Goal: Task Accomplishment & Management: Manage account settings

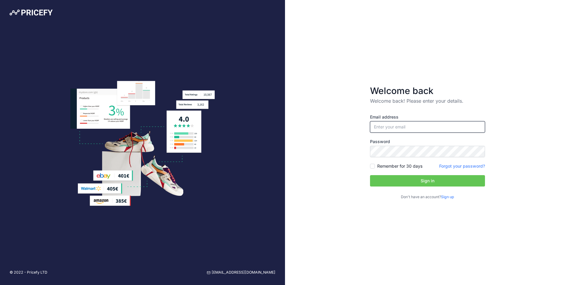
click at [409, 127] on input "email" at bounding box center [427, 126] width 115 height 11
click at [418, 131] on input "email" at bounding box center [427, 126] width 115 height 11
type input "[PERSON_NAME][EMAIL_ADDRESS][PERSON_NAME][DOMAIN_NAME]"
click at [411, 167] on label "Remember for 30 days" at bounding box center [399, 166] width 45 height 6
click at [375, 167] on input "Remember for 30 days" at bounding box center [372, 166] width 5 height 5
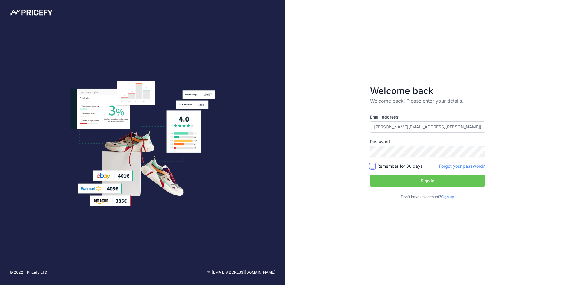
checkbox input "true"
click at [407, 176] on button "Sign in" at bounding box center [427, 180] width 115 height 11
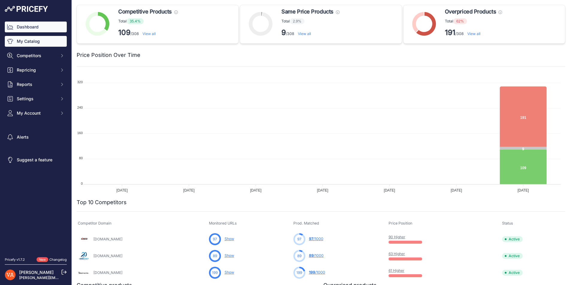
click at [37, 43] on link "My Catalog" at bounding box center [36, 41] width 62 height 11
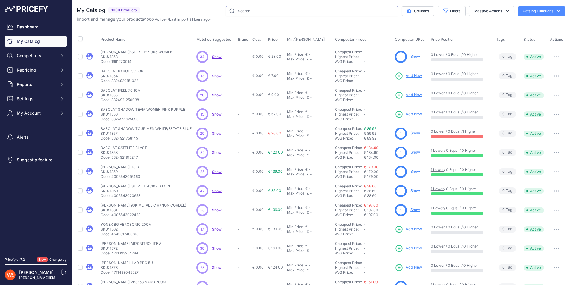
click at [240, 9] on input "text" at bounding box center [312, 11] width 172 height 10
type input "mavis"
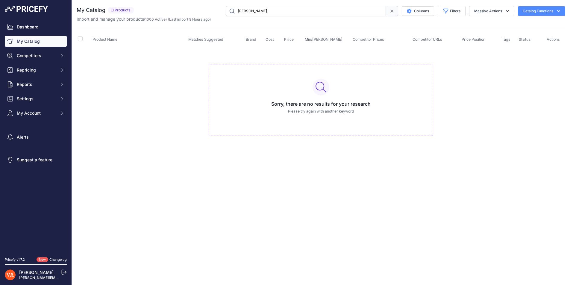
click at [260, 10] on input "mavis" at bounding box center [306, 11] width 160 height 10
click at [316, 110] on p "Please try again with another keyword" at bounding box center [321, 112] width 214 height 6
click at [304, 12] on input "mavis" at bounding box center [306, 11] width 160 height 10
type input "MAV"
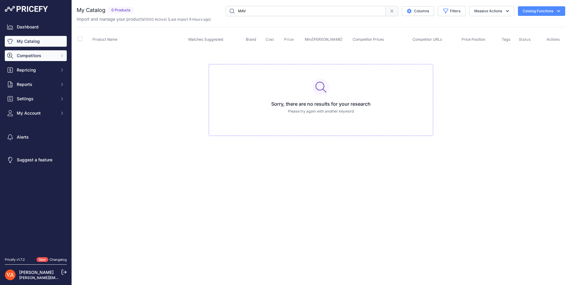
click at [34, 54] on span "Competitors" at bounding box center [36, 56] width 39 height 6
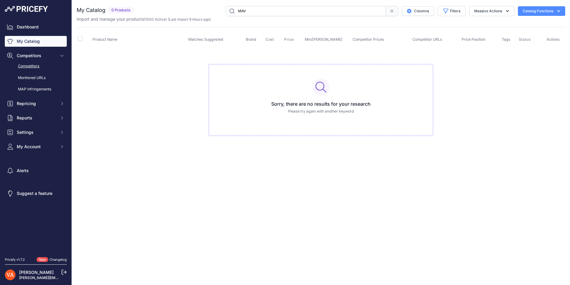
click at [48, 66] on link "Competitors" at bounding box center [36, 66] width 62 height 10
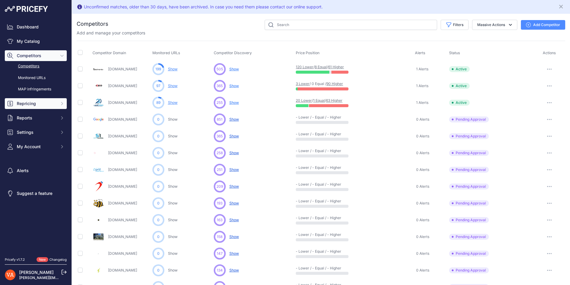
click at [33, 102] on span "Repricing" at bounding box center [36, 104] width 39 height 6
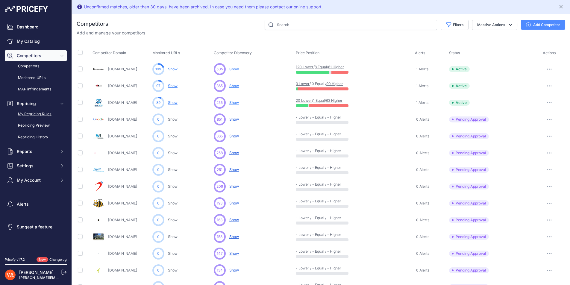
click at [41, 112] on link "My Repricing Rules" at bounding box center [36, 114] width 62 height 10
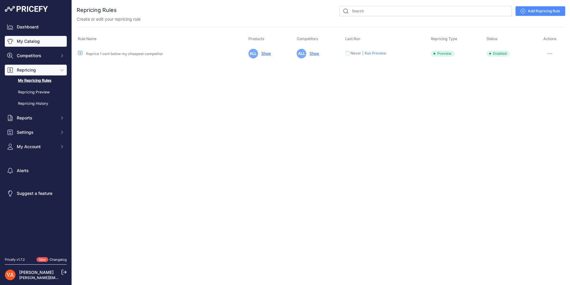
click at [52, 43] on link "My Catalog" at bounding box center [36, 41] width 62 height 11
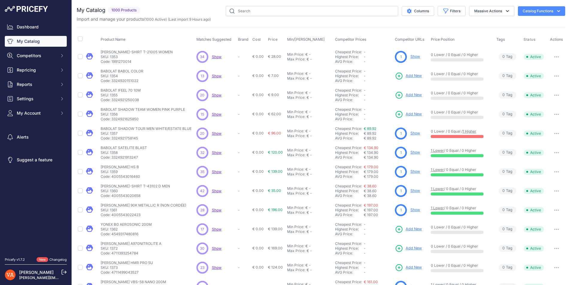
click at [111, 39] on span "Product Name" at bounding box center [113, 39] width 25 height 4
click at [279, 14] on input "text" at bounding box center [312, 11] width 172 height 10
type input "yonex mavis 600"
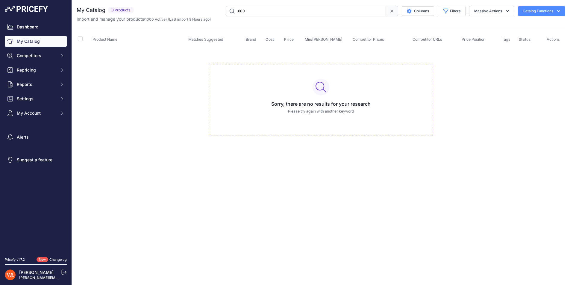
type input "600"
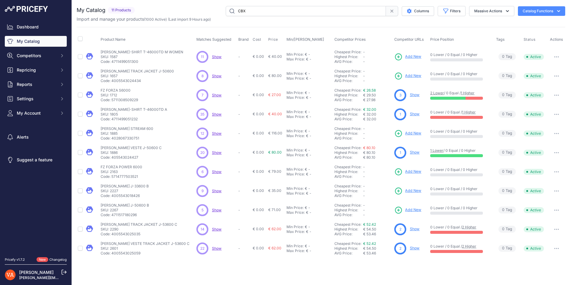
type input "CBX"
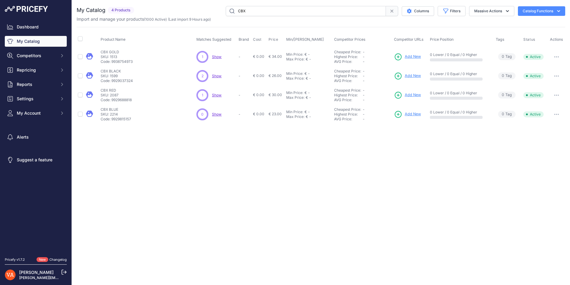
click at [413, 94] on span "Add New" at bounding box center [413, 95] width 16 height 6
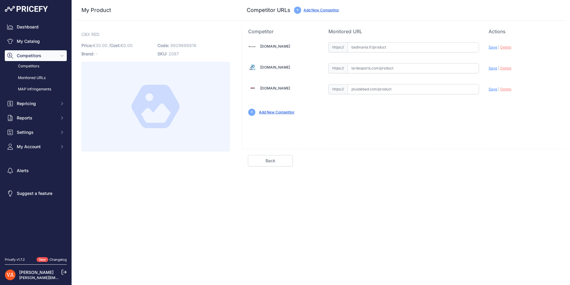
click at [391, 90] on input "text" at bounding box center [414, 89] width 132 height 10
paste input "[URL][DOMAIN_NAME]"
click at [486, 126] on div "[DOMAIN_NAME] Valid Invalid Save | Delete Valid |" at bounding box center [403, 92] width 323 height 114
click at [494, 90] on span "Save" at bounding box center [493, 89] width 9 height 4
type input "[URL][DOMAIN_NAME]"
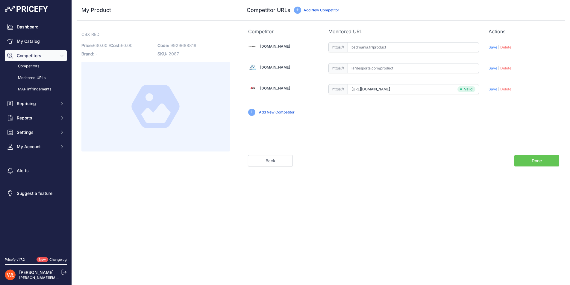
click at [398, 66] on input "text" at bounding box center [414, 68] width 132 height 10
paste input "[URL][DOMAIN_NAME]"
click at [494, 69] on span "Save" at bounding box center [493, 68] width 9 height 4
type input "[URL][DOMAIN_NAME]"
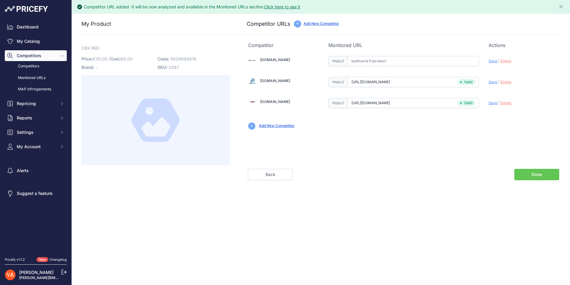
click at [534, 175] on link "Done" at bounding box center [536, 174] width 45 height 11
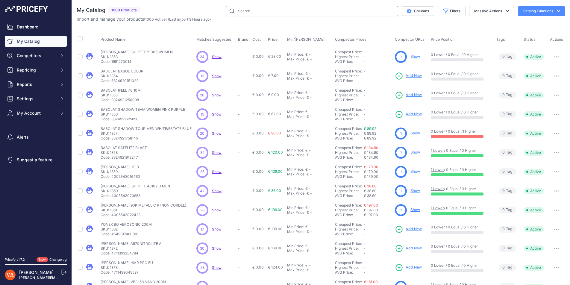
click at [275, 13] on input "text" at bounding box center [312, 11] width 172 height 10
type input "cbx"
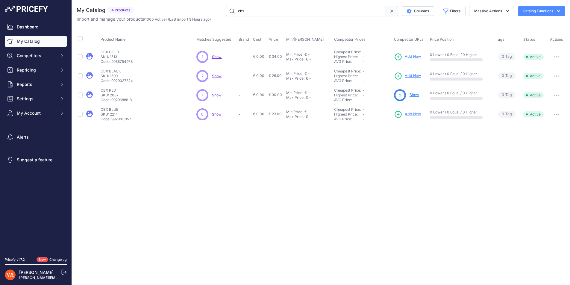
click at [414, 97] on link "Show" at bounding box center [415, 95] width 10 height 4
click at [217, 95] on span "Show" at bounding box center [217, 95] width 10 height 4
click at [409, 75] on span "Add New" at bounding box center [413, 76] width 16 height 6
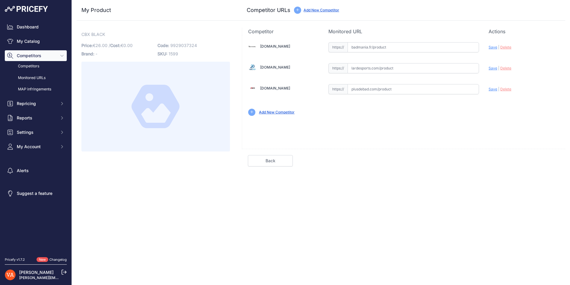
click at [376, 69] on input "text" at bounding box center [414, 68] width 132 height 10
paste input "https://www.lardesports.com/badminton/volant-badminton/plumes/cbx/volants-de-ba…"
click at [491, 68] on span "Save" at bounding box center [493, 68] width 9 height 4
type input "https://www.lardesports.com/badminton/volant-badminton/plumes/cbx/volants-de-ba…"
click at [389, 90] on input "text" at bounding box center [414, 89] width 132 height 10
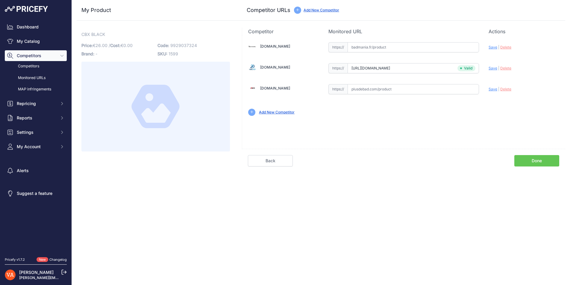
paste input "https://www.plusdebad.com/volant-badminton/33402-cbx-black"
click at [491, 90] on span "Save" at bounding box center [493, 89] width 9 height 4
type input "https://www.plusdebad.com/volant-badminton/33402-cbx-black?prirule_jdsnikfkfjsd…"
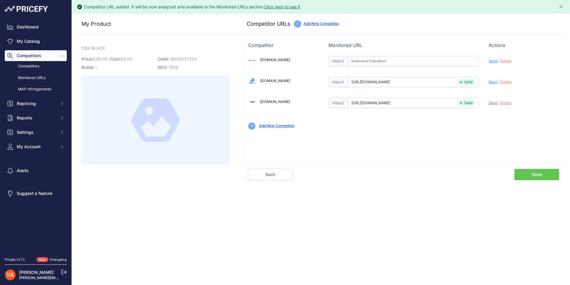
click at [538, 173] on link "Done" at bounding box center [536, 174] width 45 height 11
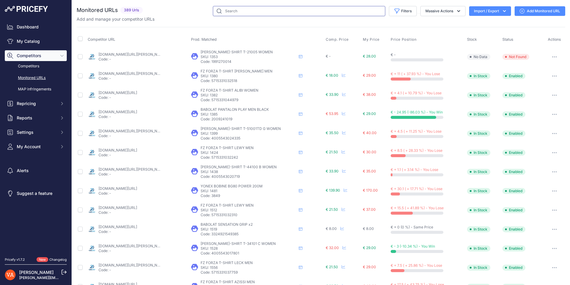
click at [251, 11] on input "text" at bounding box center [299, 11] width 172 height 10
click at [44, 46] on link "My Catalog" at bounding box center [36, 41] width 62 height 11
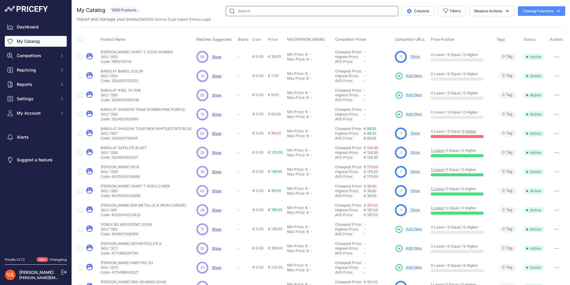
click at [260, 13] on input "text" at bounding box center [312, 11] width 172 height 10
type input "cbx"
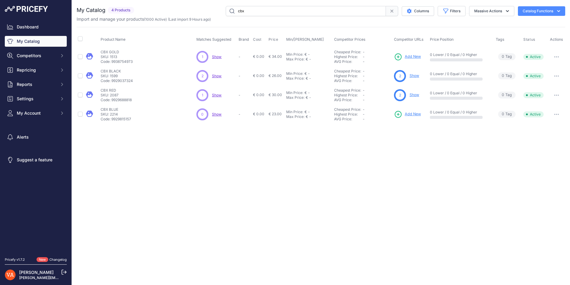
drag, startPoint x: 400, startPoint y: 56, endPoint x: 308, endPoint y: 59, distance: 91.7
click at [400, 56] on icon at bounding box center [398, 57] width 8 height 8
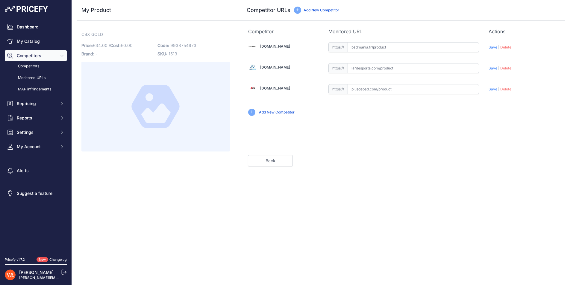
click at [401, 88] on input "text" at bounding box center [414, 89] width 132 height 10
paste input "https://www.plusdebad.com/volant-badminton/33404-cbx-gold"
click at [489, 90] on span "Save" at bounding box center [493, 89] width 9 height 4
type input "https://www.plusdebad.com/volant-badminton/33404-cbx-gold?prirule_jdsnikfkfjsd=…"
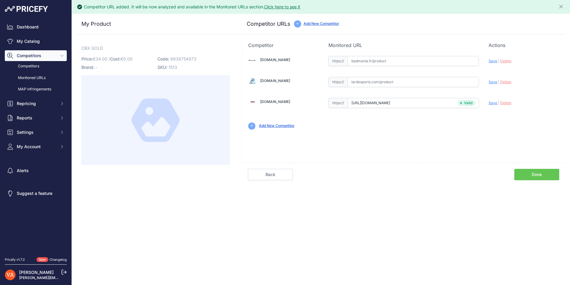
click at [394, 84] on input "text" at bounding box center [414, 82] width 132 height 10
paste input "https://www.lardesports.com/badminton/volant-badminton/plumes/cbx/volants-de-ba…"
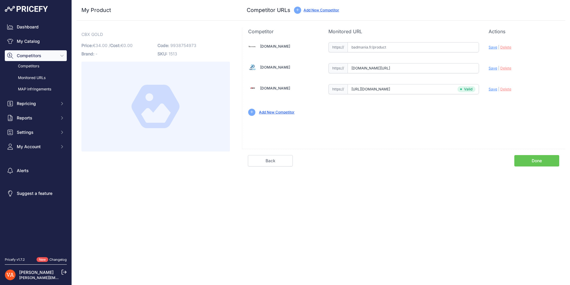
click at [492, 74] on div "Badmania.fr Valid Invalid |" at bounding box center [403, 78] width 323 height 87
click at [493, 71] on div "Update Profile Save | Delete Analyzing" at bounding box center [524, 67] width 71 height 11
click at [493, 70] on span "Save" at bounding box center [493, 68] width 9 height 4
type input "[URL][DOMAIN_NAME]"
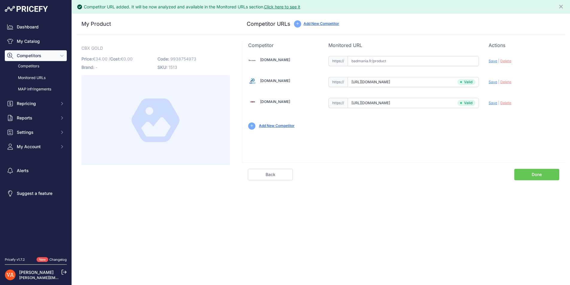
click at [537, 173] on link "Done" at bounding box center [536, 174] width 45 height 11
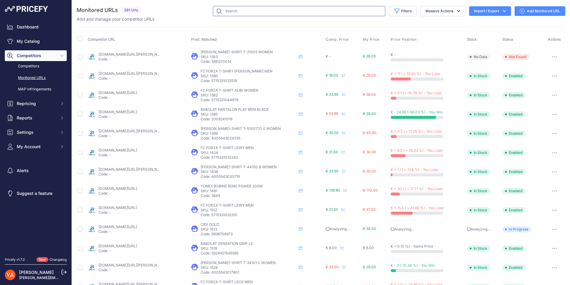
click at [235, 12] on input "text" at bounding box center [299, 11] width 172 height 10
type input "cbx"
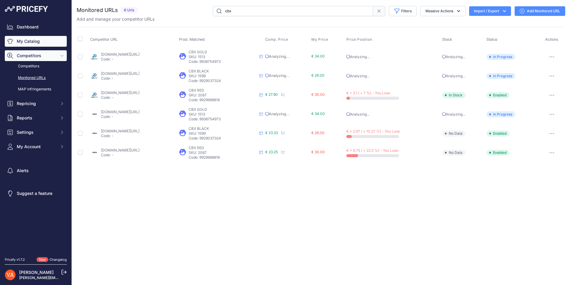
click at [25, 44] on link "My Catalog" at bounding box center [36, 41] width 62 height 11
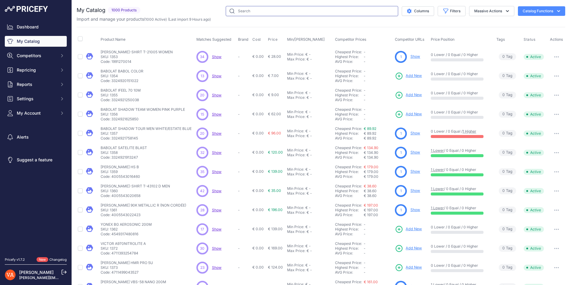
click at [241, 7] on input "text" at bounding box center [312, 11] width 172 height 10
type input "cbx"
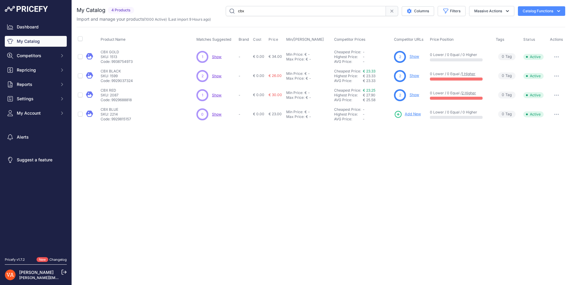
click at [412, 115] on span "Add New" at bounding box center [413, 114] width 16 height 6
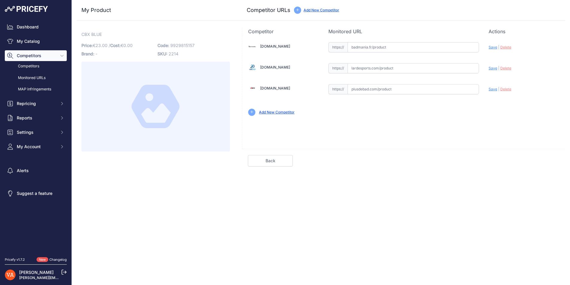
click at [371, 86] on input "text" at bounding box center [414, 89] width 132 height 10
paste input "https://www.plusdebad.com/volant-badminton/33401-cbx-bleu"
click at [493, 91] on div "Update Profile Save | Delete Analyzing" at bounding box center [524, 87] width 71 height 9
click at [492, 90] on span "Save" at bounding box center [493, 89] width 9 height 4
type input "https://www.plusdebad.com/volant-badminton/33401-cbx-bleu?prirule_jdsnikfkfjsd=…"
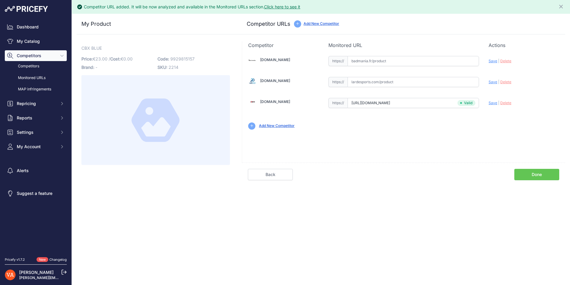
click at [367, 82] on input "text" at bounding box center [414, 82] width 132 height 10
paste input "https://www.lardesports.com/badminton/volant-badminton/plumes/cbx/volants-de-ba…"
click at [494, 83] on span "Save" at bounding box center [493, 82] width 9 height 4
type input "https://www.lardesports.com/badminton/volant-badminton/plumes/cbx/volants-de-ba…"
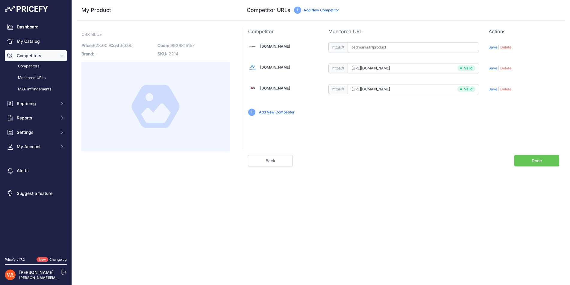
click at [424, 127] on div "Badmania.fr Valid Invalid Save | Delete Valid |" at bounding box center [403, 92] width 323 height 114
click at [523, 158] on link "Done" at bounding box center [536, 160] width 45 height 11
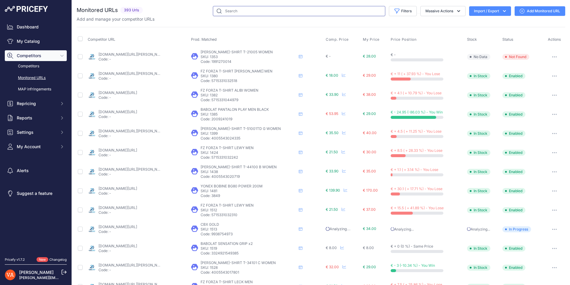
click at [232, 10] on input "text" at bounding box center [299, 11] width 172 height 10
click at [50, 37] on link "My Catalog" at bounding box center [36, 41] width 62 height 11
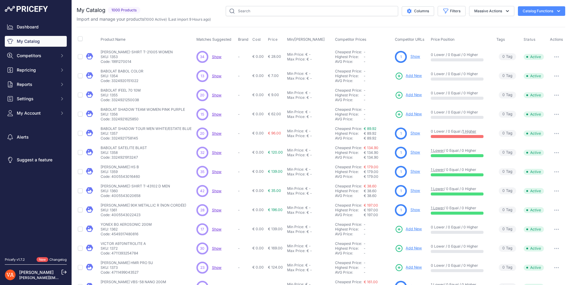
click at [254, 14] on input "text" at bounding box center [312, 11] width 172 height 10
type input "tournament"
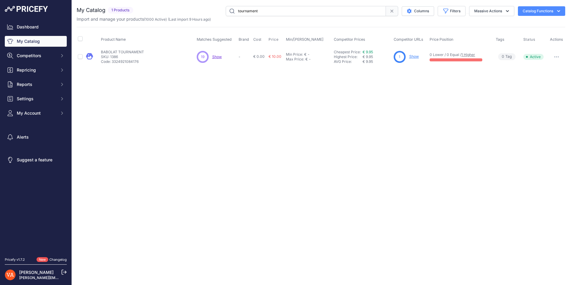
click at [412, 55] on link "Show" at bounding box center [414, 56] width 10 height 4
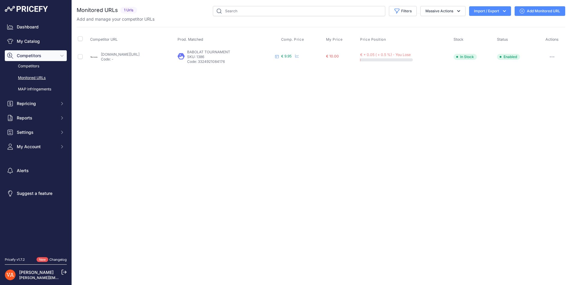
click at [231, 55] on p "SKU: 1386" at bounding box center [229, 57] width 85 height 5
click at [233, 63] on p "Code: 3324921084176" at bounding box center [229, 61] width 85 height 5
copy p "3324921084176"
click at [27, 40] on link "My Catalog" at bounding box center [36, 41] width 62 height 11
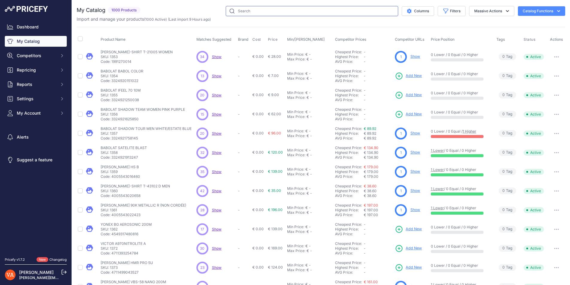
click at [256, 14] on input "text" at bounding box center [312, 11] width 172 height 10
paste input "3324921084176"
type input "3324921084176"
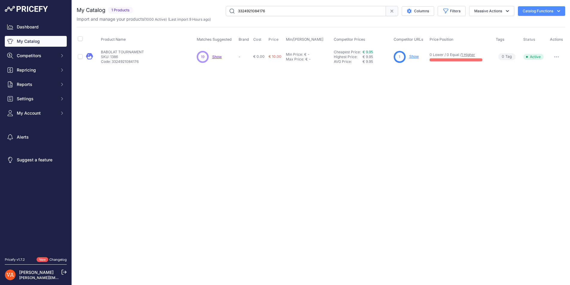
click at [136, 53] on p "BABOLAT TOURNAMENT" at bounding box center [122, 52] width 43 height 5
click at [416, 59] on p "Show" at bounding box center [414, 57] width 10 height 6
click at [413, 56] on link "Show" at bounding box center [414, 56] width 10 height 4
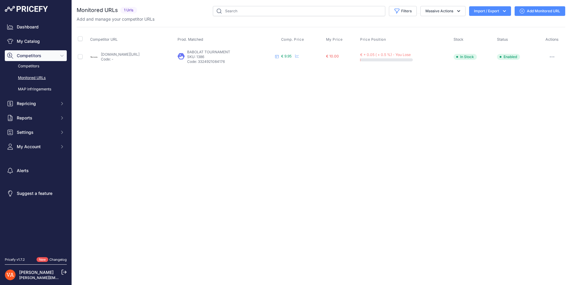
click at [541, 10] on link "Add Monitored URL" at bounding box center [540, 11] width 51 height 10
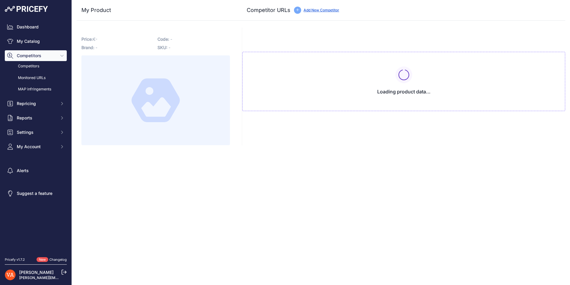
type input "[DOMAIN_NAME][URL]"
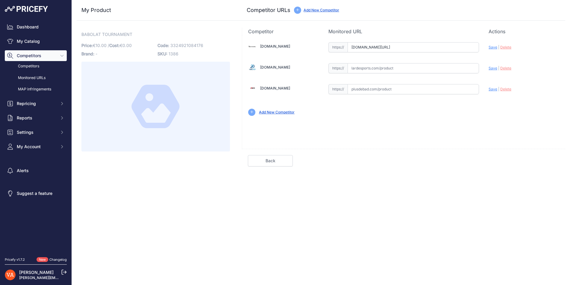
click at [387, 92] on input "text" at bounding box center [414, 89] width 132 height 10
paste input "[URL][DOMAIN_NAME]"
click at [491, 90] on span "Save" at bounding box center [493, 89] width 9 height 4
type input "[URL][DOMAIN_NAME]"
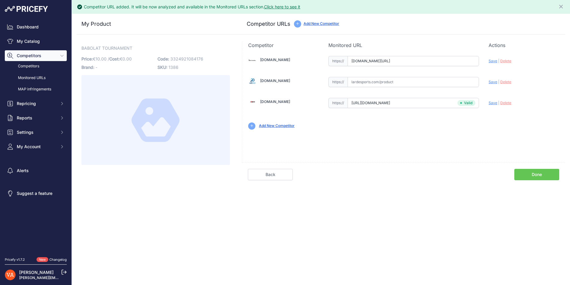
click at [535, 179] on link "Done" at bounding box center [536, 174] width 45 height 11
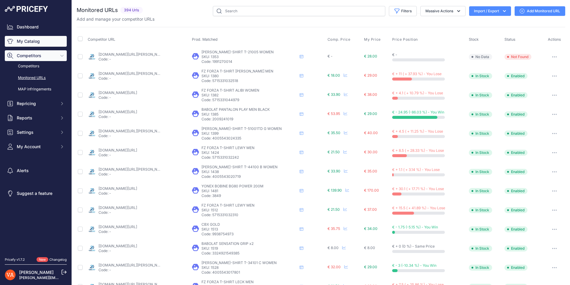
click at [49, 37] on link "My Catalog" at bounding box center [36, 41] width 62 height 11
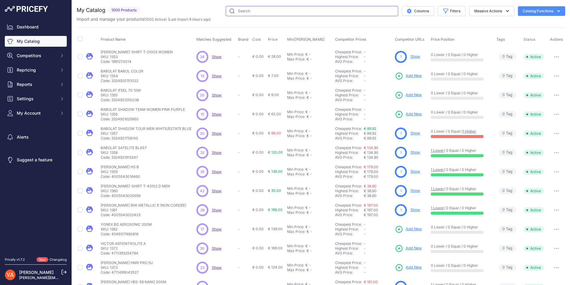
click at [250, 12] on input "text" at bounding box center [312, 11] width 172 height 10
type input "o"
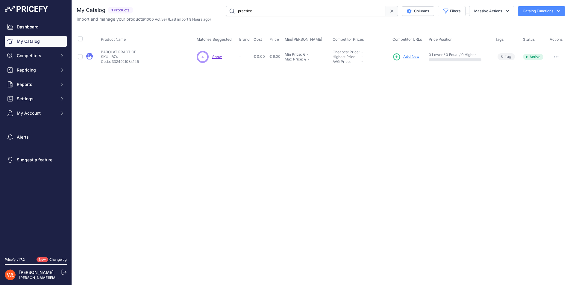
click at [299, 12] on input "practice" at bounding box center [306, 11] width 160 height 10
type input "hybrid"
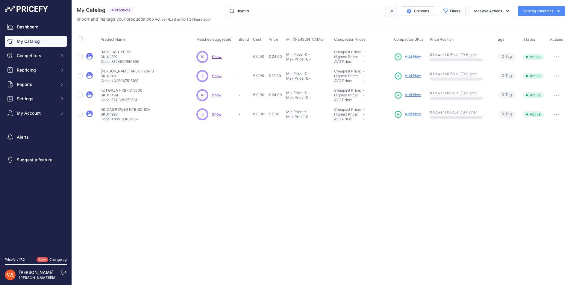
click at [407, 56] on span "Add New" at bounding box center [413, 57] width 16 height 6
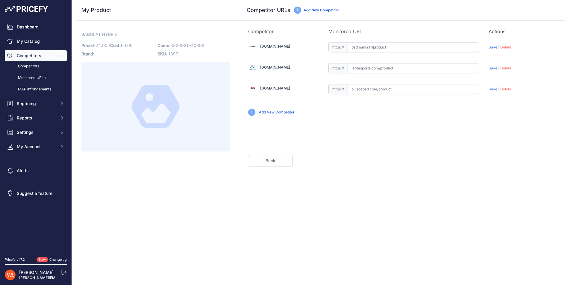
click at [386, 47] on input "text" at bounding box center [414, 47] width 132 height 10
paste input "[URL][DOMAIN_NAME]"
click at [492, 49] on span "Save" at bounding box center [493, 47] width 9 height 4
type input "[URL][DOMAIN_NAME]"
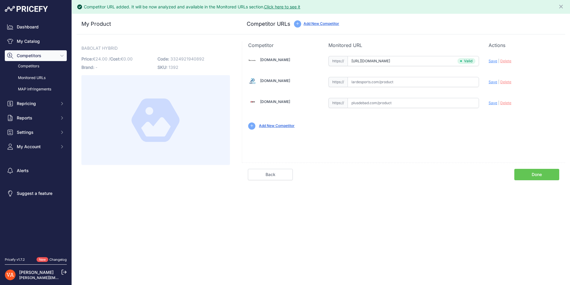
click at [535, 176] on div "Competitor URL added. It will be now analyzed and available in the Monitored UR…" at bounding box center [321, 142] width 498 height 285
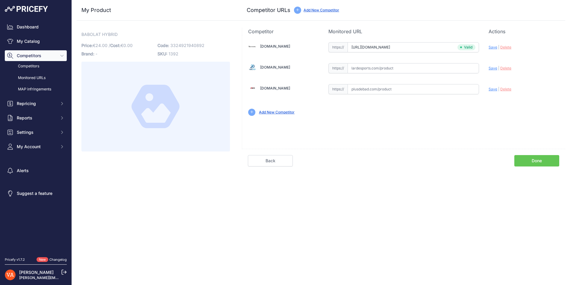
click at [540, 162] on link "Done" at bounding box center [536, 160] width 45 height 11
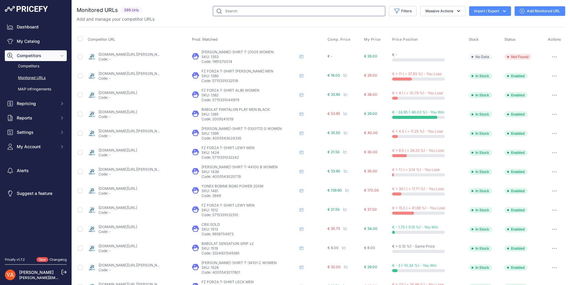
click at [299, 11] on input "text" at bounding box center [299, 11] width 172 height 10
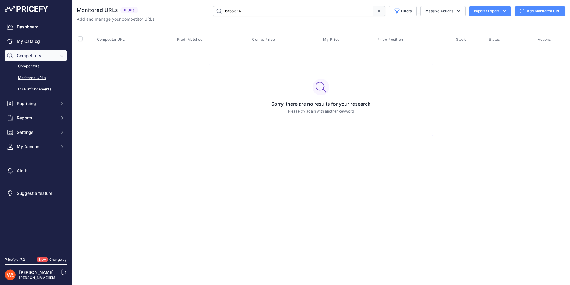
click at [234, 11] on input "babolat 4" at bounding box center [293, 11] width 160 height 10
type input "4"
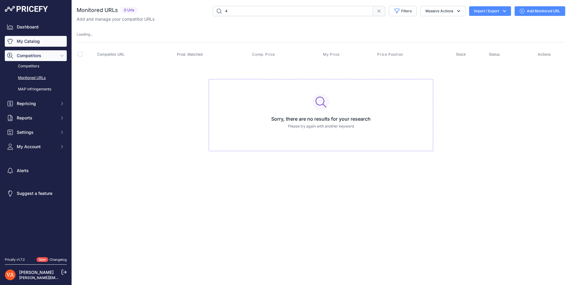
click at [42, 38] on link "My Catalog" at bounding box center [36, 41] width 62 height 11
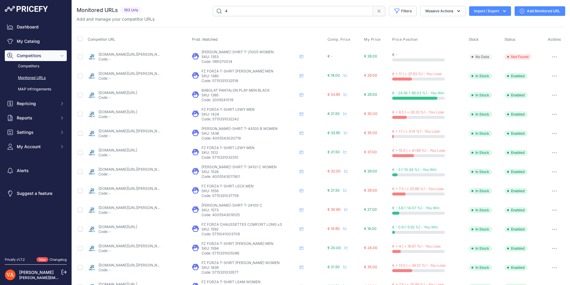
click at [246, 11] on input "4" at bounding box center [293, 11] width 160 height 10
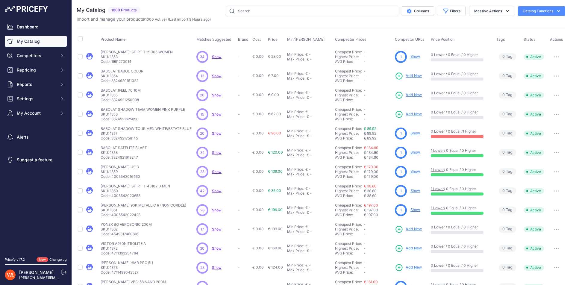
click at [46, 39] on link "My Catalog" at bounding box center [36, 41] width 62 height 11
click at [254, 11] on input "text" at bounding box center [312, 11] width 172 height 10
type input "babolat"
click at [254, 11] on input "text" at bounding box center [312, 11] width 172 height 10
type input "babolat 4"
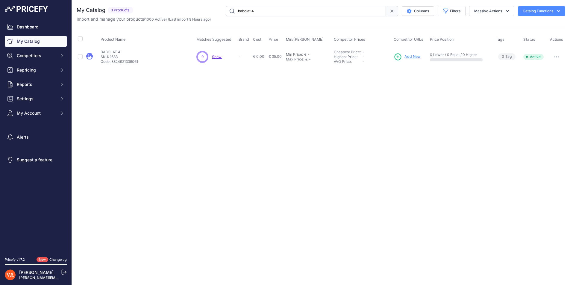
click at [416, 58] on span "Add New" at bounding box center [413, 57] width 16 height 6
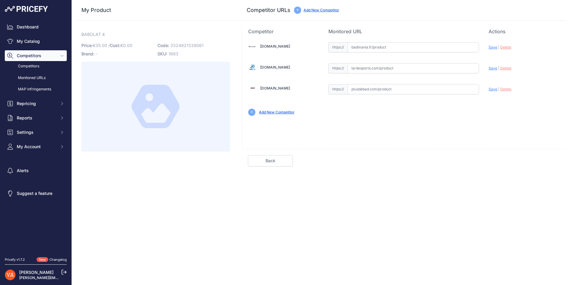
click at [435, 63] on div "https:// Valid" at bounding box center [404, 67] width 151 height 11
click at [438, 69] on input "text" at bounding box center [414, 68] width 132 height 10
paste input "https://www.lardesports.com/badminton/volant-badminton/plumes/babolat/volants-d…"
click at [491, 69] on span "Save" at bounding box center [493, 68] width 9 height 4
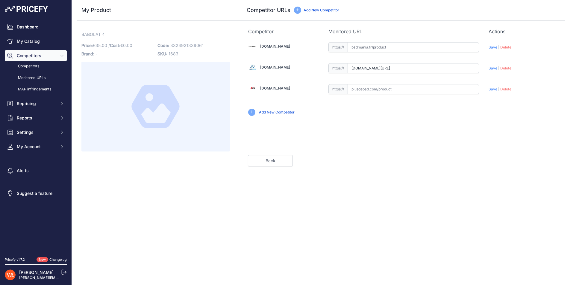
scroll to position [0, 0]
type input "https://www.lardesports.com/badminton/volant-badminton/plumes/babolat/volants-d…"
click at [394, 61] on div "Badmania.fr Valid Invalid |" at bounding box center [403, 78] width 323 height 87
click at [398, 53] on div "Badmania.fr Valid Invalid |" at bounding box center [403, 78] width 323 height 87
click at [400, 49] on input "text" at bounding box center [414, 47] width 132 height 10
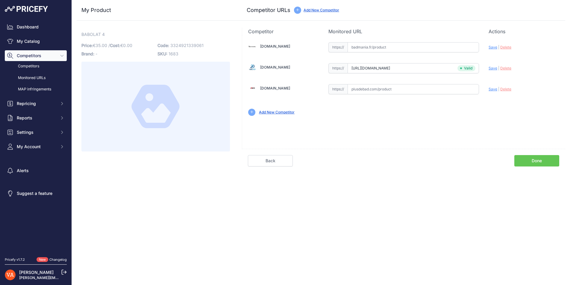
paste input "https://badmania.fr/badminton-babolat-4-vitesse-77-65fp61.html"
click at [492, 48] on span "Save" at bounding box center [493, 47] width 9 height 4
type input "https://badmania.fr/badminton-babolat-4-vitesse-77-65fp61.html?prirule_jdsnikfk…"
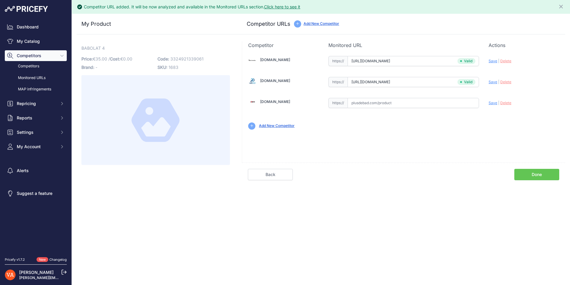
click at [533, 171] on link "Done" at bounding box center [536, 174] width 45 height 11
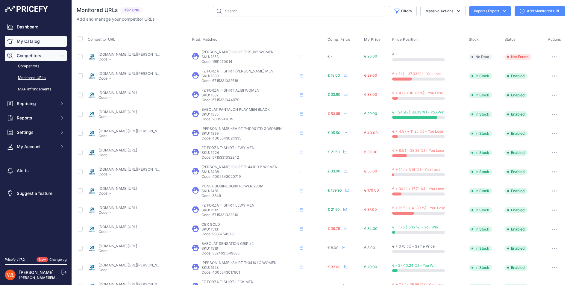
click at [24, 39] on link "My Catalog" at bounding box center [36, 41] width 62 height 11
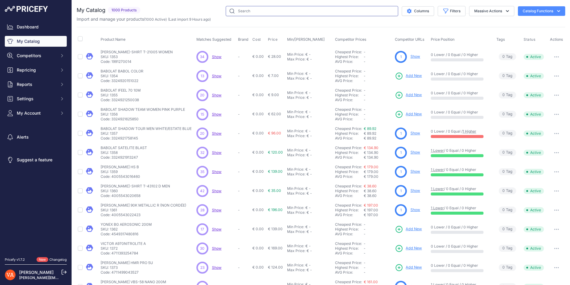
click at [240, 13] on input "text" at bounding box center [312, 11] width 172 height 10
type input "babolat 2"
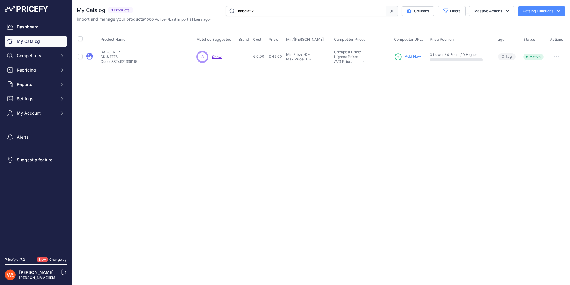
click at [407, 55] on span "Add New" at bounding box center [413, 57] width 16 height 6
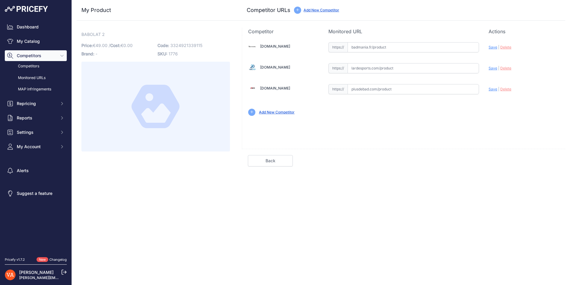
click at [403, 89] on input "text" at bounding box center [414, 89] width 132 height 10
paste input "https://www.plusdebad.com/volant-babolat/2011-babolat-2"
click at [494, 88] on span "Save" at bounding box center [493, 89] width 9 height 4
type input "https://www.plusdebad.com/volant-babolat/2011-babolat-2?prirule_jdsnikfkfjsd=10…"
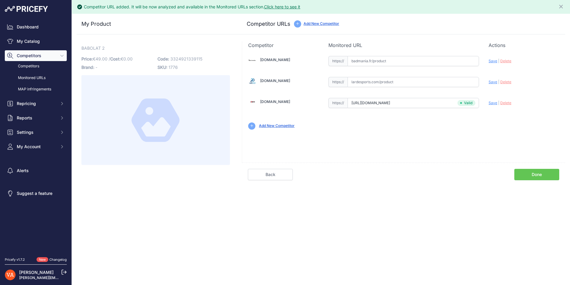
click at [381, 81] on input "text" at bounding box center [414, 82] width 132 height 10
paste input "https://www.lardesports.com/badminton/volant-badminton/plumes/babolat/volants-d…"
click at [493, 82] on span "Save" at bounding box center [493, 82] width 9 height 4
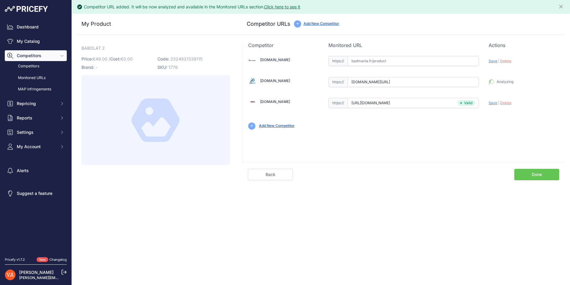
type input "https://www.lardesports.com/badminton/volant-badminton/plumes/babolat/volants-d…"
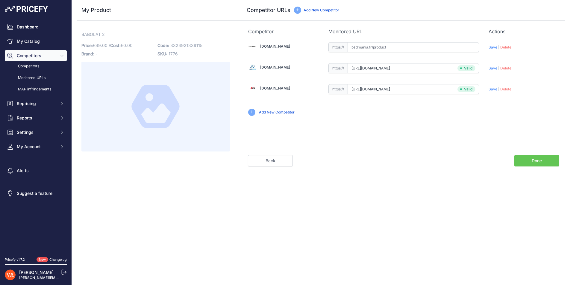
click at [405, 49] on input "text" at bounding box center [414, 47] width 132 height 10
paste input "https://badmania.fr/badminton-babolat-2-vitesse-77-65fp66.html"
click at [491, 47] on span "Save" at bounding box center [493, 47] width 9 height 4
type input "https://badmania.fr/badminton-babolat-2-vitesse-77-65fp66.html?prirule_jdsnikfk…"
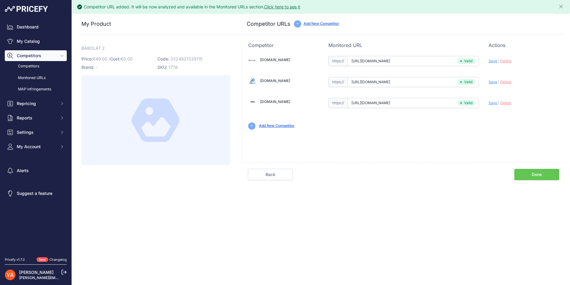
click at [526, 170] on link "Done" at bounding box center [536, 174] width 45 height 11
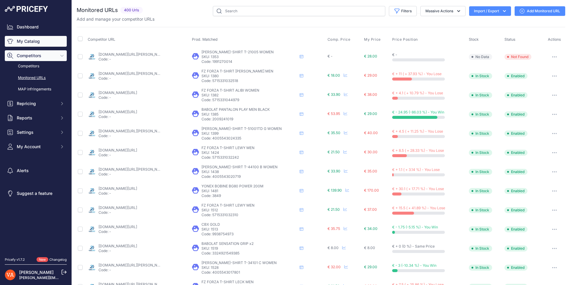
click at [41, 43] on link "My Catalog" at bounding box center [36, 41] width 62 height 11
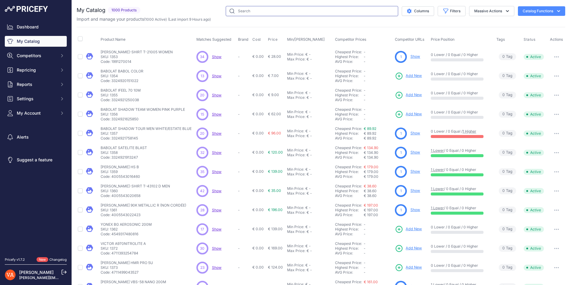
click at [240, 12] on input "text" at bounding box center [312, 11] width 172 height 10
type input "babolat 1"
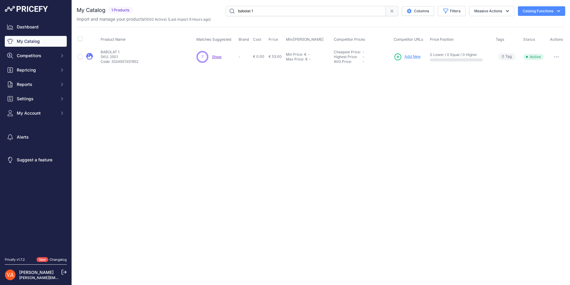
click at [411, 57] on span "Add New" at bounding box center [413, 57] width 16 height 6
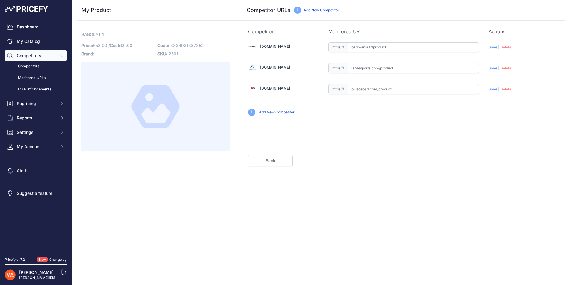
click at [376, 91] on input "text" at bounding box center [414, 89] width 132 height 10
paste input "https://www.plusdebad.com/volant-babolat/2012-babolat-1"
click at [490, 90] on span "Save" at bounding box center [493, 89] width 9 height 4
type input "https://www.plusdebad.com/volant-babolat/2012-babolat-1?prirule_jdsnikfkfjsd=10…"
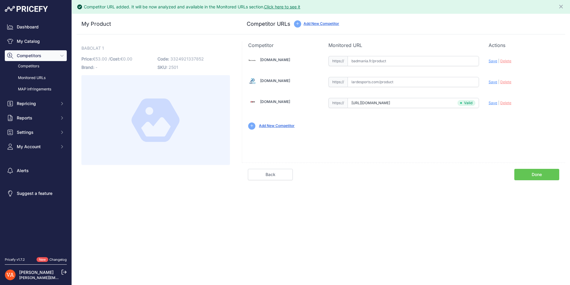
click at [417, 87] on input "text" at bounding box center [414, 82] width 132 height 10
paste input "https://www.lardesports.com/badminton/volant-badminton/plumes/babolat/volants-d…"
click at [491, 82] on span "Save" at bounding box center [493, 82] width 9 height 4
type input "https://www.lardesports.com/badminton/volant-badminton/plumes/babolat/volants-d…"
click at [534, 172] on link "Done" at bounding box center [536, 174] width 45 height 11
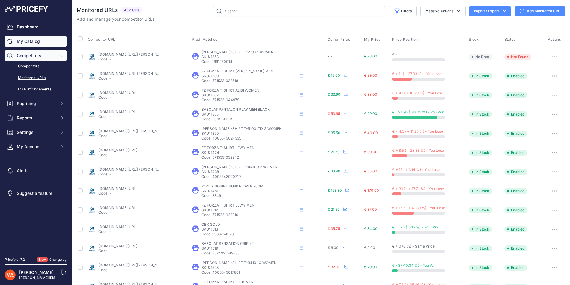
click at [40, 41] on link "My Catalog" at bounding box center [36, 41] width 62 height 11
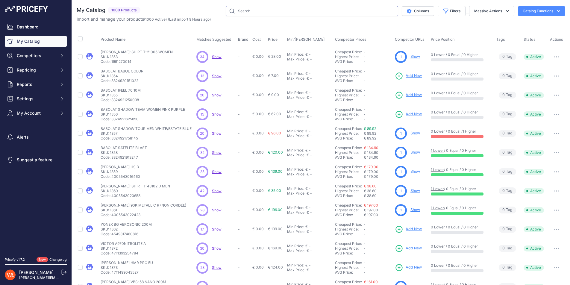
click at [243, 9] on input "text" at bounding box center [312, 11] width 172 height 10
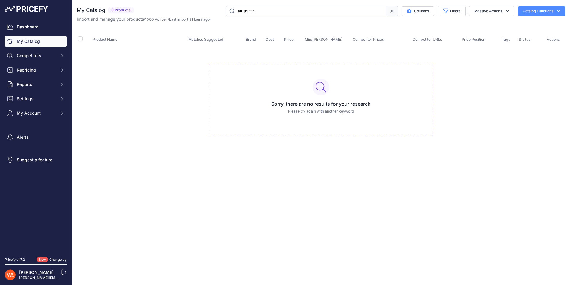
drag, startPoint x: 243, startPoint y: 11, endPoint x: 213, endPoint y: 20, distance: 31.8
click at [213, 20] on div "My Catalog 0 Products" at bounding box center [321, 14] width 489 height 16
type input "air"
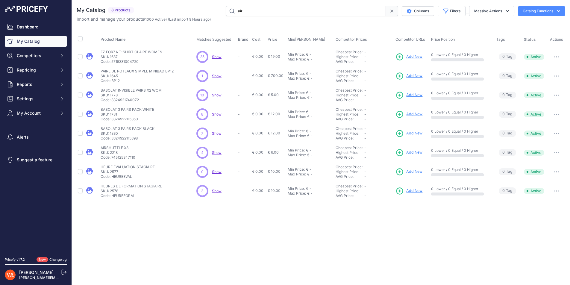
click at [417, 154] on span "Add New" at bounding box center [414, 153] width 16 height 6
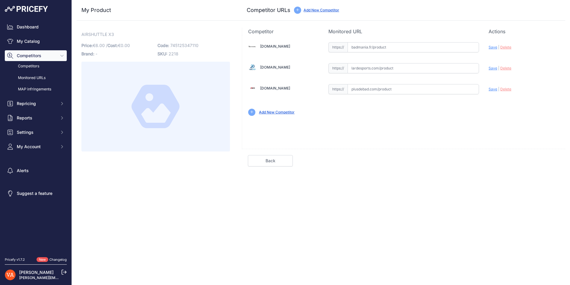
click at [414, 91] on input "text" at bounding box center [414, 89] width 132 height 10
paste input "https://www.plusdebad.com/volant-plastique/5790-airshuttle-x3"
click at [496, 92] on div "Update Profile Save | Delete Analyzing" at bounding box center [524, 88] width 71 height 11
click at [493, 90] on span "Save" at bounding box center [493, 89] width 9 height 4
type input "https://www.plusdebad.com/volant-plastique/5790-airshuttle-x3?prirule_jdsnikfkf…"
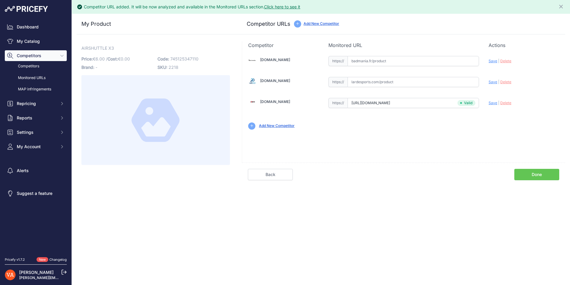
click at [533, 176] on link "Done" at bounding box center [536, 174] width 45 height 11
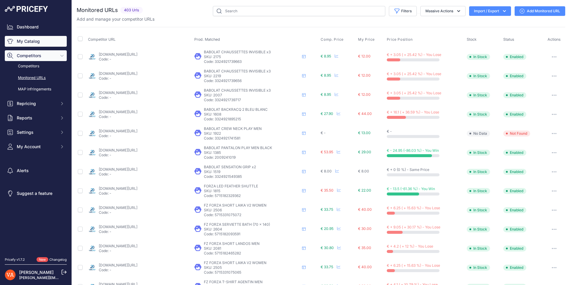
click at [26, 43] on link "My Catalog" at bounding box center [36, 41] width 62 height 11
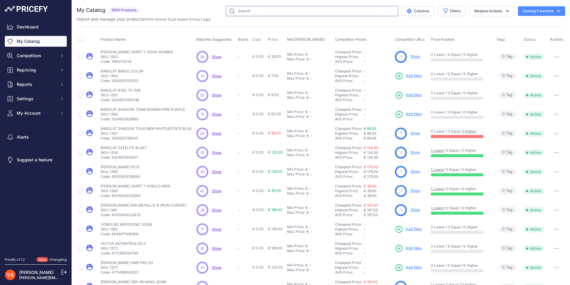
click at [241, 13] on input "text" at bounding box center [312, 11] width 172 height 10
type input "carlton"
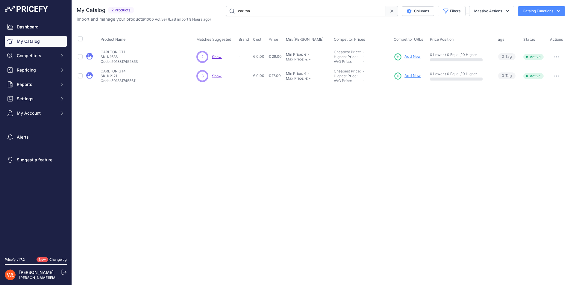
click at [172, 52] on div "CARLTON GT1 CARLTON GT1 SKU: 1636 Code: 5013317452863" at bounding box center [147, 57] width 93 height 14
click at [416, 57] on span "Add New" at bounding box center [413, 57] width 16 height 6
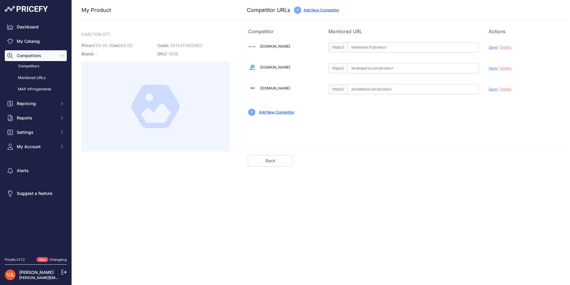
click at [385, 70] on input "text" at bounding box center [414, 68] width 132 height 10
paste input "[URL][DOMAIN_NAME]"
click at [492, 69] on span "Save" at bounding box center [493, 68] width 9 height 4
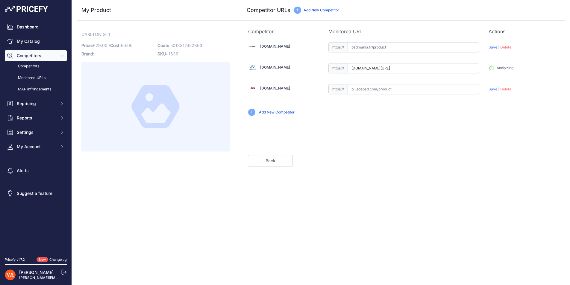
type input "[URL][DOMAIN_NAME]"
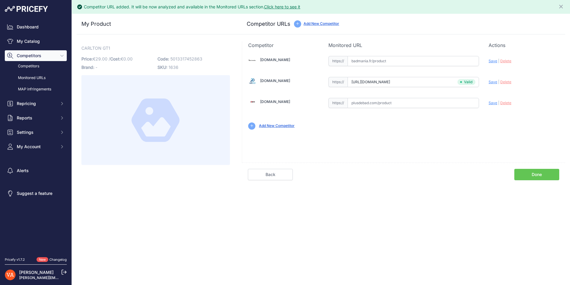
click at [527, 174] on link "Done" at bounding box center [536, 174] width 45 height 11
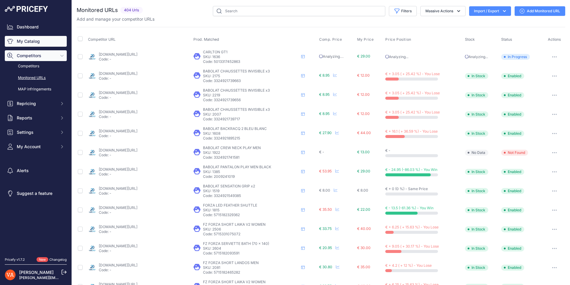
click at [34, 43] on link "My Catalog" at bounding box center [36, 41] width 62 height 11
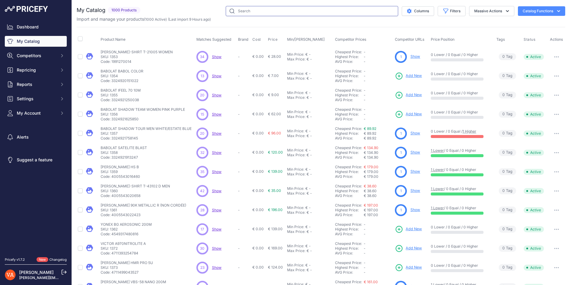
click at [240, 11] on input "text" at bounding box center [312, 11] width 172 height 10
type input "4549317566237"
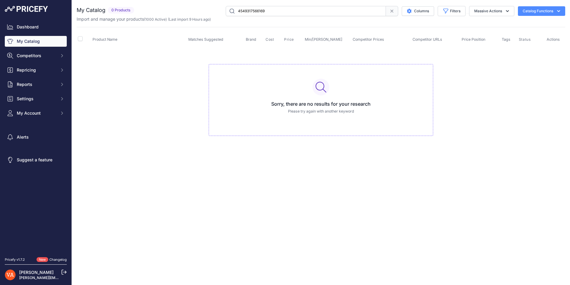
type input "4549317566169"
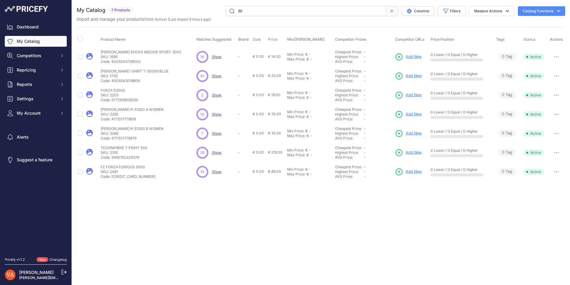
type input "3"
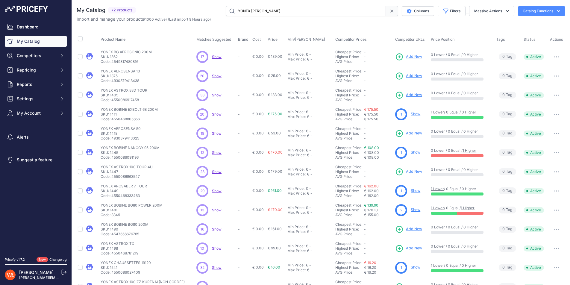
type input "YONEX MAVIS"
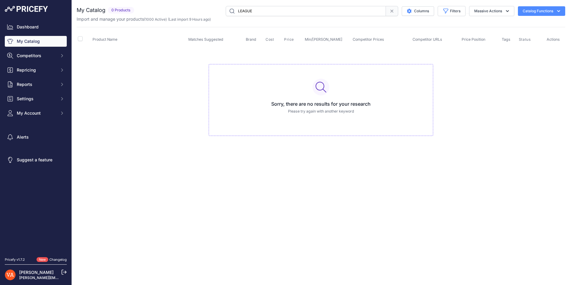
click at [276, 14] on input "LEAGUE" at bounding box center [306, 11] width 160 height 10
click at [279, 13] on input "LEAGUE 7" at bounding box center [306, 11] width 160 height 10
type input "YONEX LEAGUE 7"
click at [283, 13] on input "YONEX LEAGUE 7" at bounding box center [306, 11] width 160 height 10
type input "4549317643907"
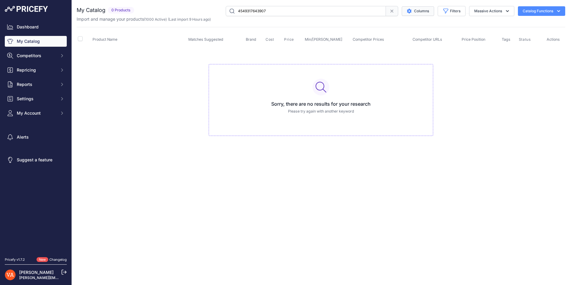
click at [417, 12] on button "Columns" at bounding box center [418, 11] width 32 height 10
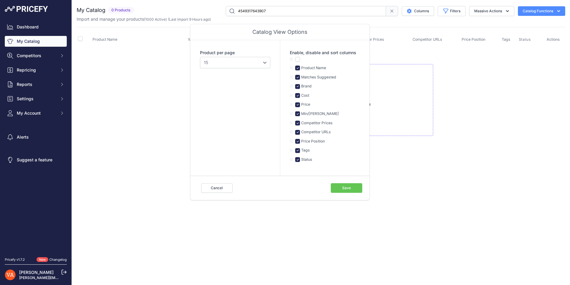
click at [316, 206] on div "Close You are not connected to the internet. 10" at bounding box center [321, 142] width 498 height 285
click at [349, 188] on button "Save" at bounding box center [346, 188] width 31 height 10
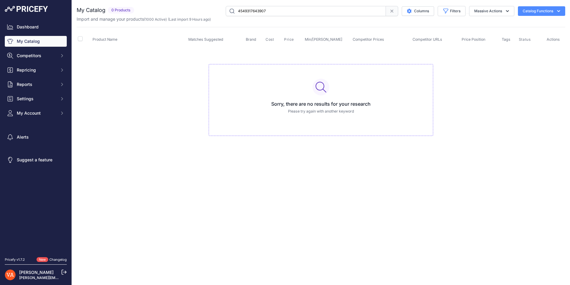
click at [373, 11] on input "4549317643907" at bounding box center [306, 11] width 160 height 10
click at [379, 99] on div "Sorry, there are no results for your research Please try again with another key…" at bounding box center [321, 100] width 225 height 72
click at [320, 108] on div "Sorry, there are no results for your research Please try again with another key…" at bounding box center [321, 100] width 225 height 72
click at [283, 11] on input "4549317643907" at bounding box center [306, 11] width 160 height 10
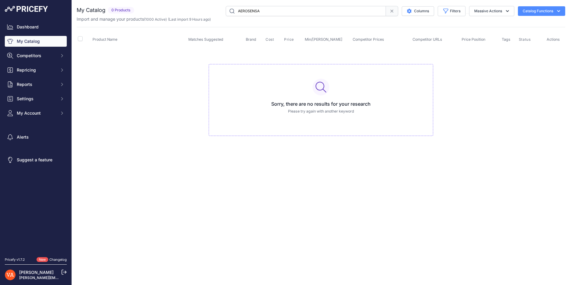
type input "AEROSENSA"
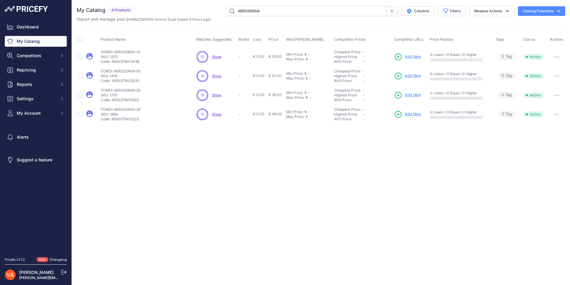
click at [404, 60] on link "Add New" at bounding box center [407, 57] width 27 height 8
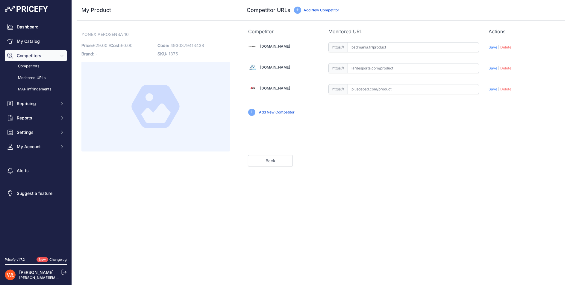
click at [387, 46] on input "text" at bounding box center [414, 47] width 132 height 10
paste input "[URL][DOMAIN_NAME]"
click at [492, 47] on span "Save" at bounding box center [493, 47] width 9 height 4
type input "[URL][DOMAIN_NAME]"
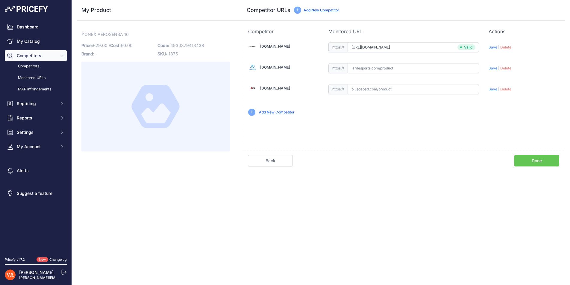
click at [376, 69] on input "text" at bounding box center [414, 68] width 132 height 10
paste input "[URL][DOMAIN_NAME]"
click at [495, 69] on span "Save" at bounding box center [493, 68] width 9 height 4
type input "[URL][DOMAIN_NAME]"
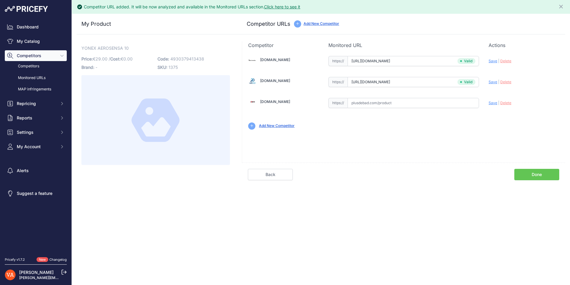
click at [456, 106] on input "text" at bounding box center [414, 103] width 132 height 10
paste input "[URL][DOMAIN_NAME]"
click at [489, 102] on span "Save" at bounding box center [493, 103] width 9 height 4
type input "[URL][DOMAIN_NAME]"
click at [529, 176] on link "Done" at bounding box center [536, 174] width 45 height 11
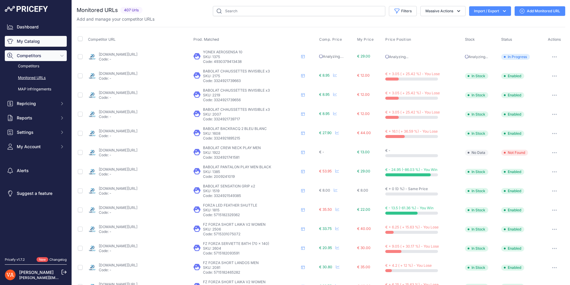
click at [34, 40] on link "My Catalog" at bounding box center [36, 41] width 62 height 11
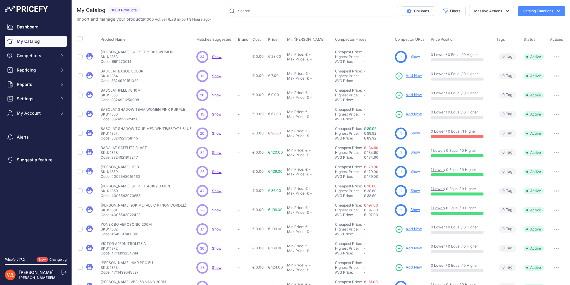
click at [256, 16] on div "Import and manage your products ( 1000 Active ) (Last import 9 Hours ago)" at bounding box center [321, 19] width 489 height 6
click at [263, 12] on input "text" at bounding box center [312, 11] width 172 height 10
type input "AEROSENSA"
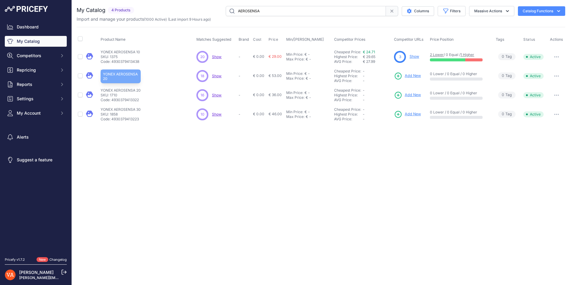
click at [127, 88] on p "YONEX AEROSENSA 20" at bounding box center [121, 90] width 40 height 5
click at [412, 96] on span "Add New" at bounding box center [413, 95] width 16 height 6
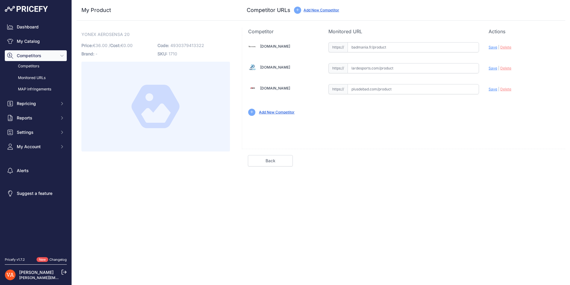
click at [394, 48] on input "text" at bounding box center [414, 47] width 132 height 10
paste input "[URL][DOMAIN_NAME]"
click at [489, 48] on span "Save" at bounding box center [493, 47] width 9 height 4
type input "[URL][DOMAIN_NAME]"
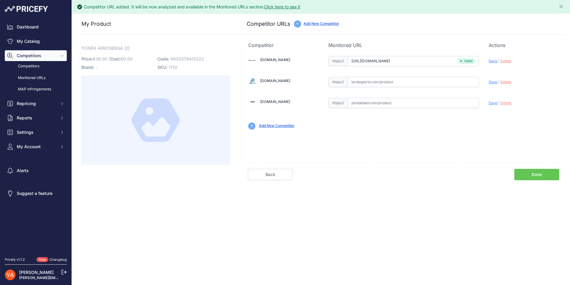
click at [371, 83] on input "text" at bounding box center [414, 82] width 132 height 10
paste input "[URL][DOMAIN_NAME]"
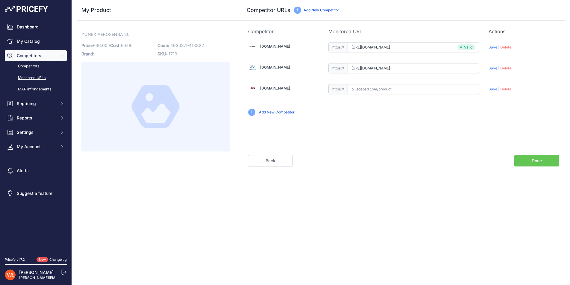
type input "[DOMAIN_NAME][URL]"
drag, startPoint x: 408, startPoint y: 89, endPoint x: 413, endPoint y: 90, distance: 5.2
click at [408, 89] on input "text" at bounding box center [414, 89] width 132 height 10
paste input "[URL][DOMAIN_NAME]"
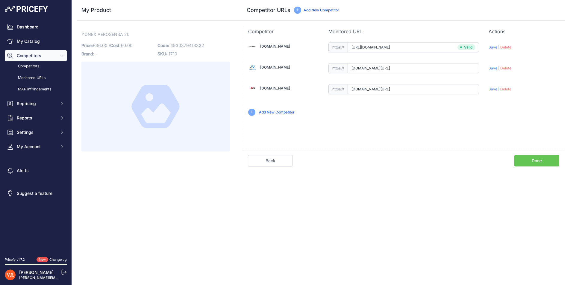
click at [495, 89] on span "Save" at bounding box center [493, 89] width 9 height 4
type input "[URL][DOMAIN_NAME]"
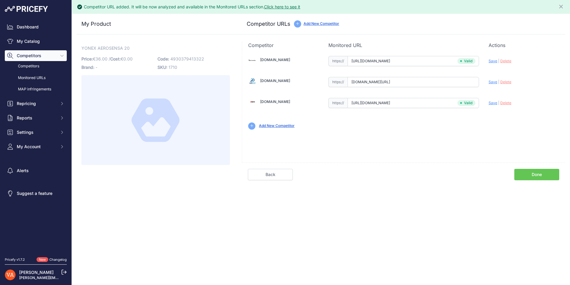
click at [493, 81] on span "Save" at bounding box center [493, 82] width 9 height 4
type input "[URL][DOMAIN_NAME]"
click at [499, 140] on div "[DOMAIN_NAME] Valid Invalid Save | Delete Valid |" at bounding box center [403, 106] width 323 height 114
click at [532, 172] on link "Done" at bounding box center [536, 174] width 45 height 11
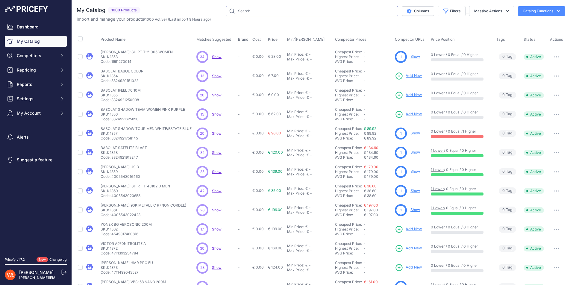
click at [303, 11] on input "text" at bounding box center [312, 11] width 172 height 10
type input "AEROSENSA 30"
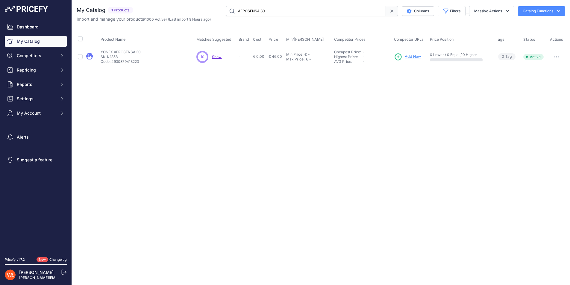
click at [409, 58] on span "Add New" at bounding box center [413, 57] width 16 height 6
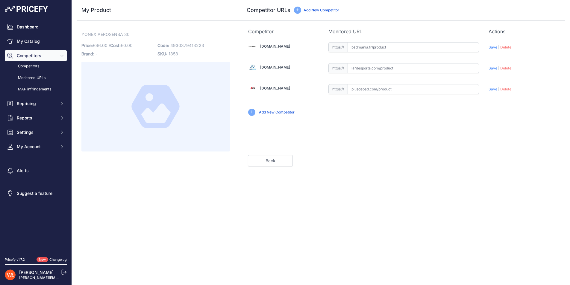
click at [373, 70] on input "text" at bounding box center [414, 68] width 132 height 10
paste input "[URL][DOMAIN_NAME]"
click at [496, 71] on div "Update Profile Save | [GEOGRAPHIC_DATA] Analyzing" at bounding box center [524, 66] width 71 height 9
click at [494, 68] on span "Save" at bounding box center [493, 68] width 9 height 4
type input "[URL][DOMAIN_NAME]"
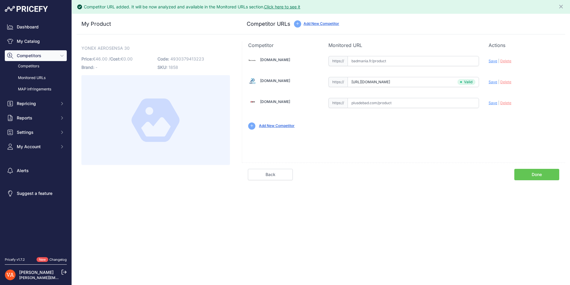
click at [404, 60] on input "text" at bounding box center [414, 61] width 132 height 10
paste input "[URL][DOMAIN_NAME]"
click at [500, 58] on div "Update Profile Save | [GEOGRAPHIC_DATA] Analyzing" at bounding box center [524, 59] width 71 height 9
click at [494, 60] on span "Save" at bounding box center [493, 61] width 9 height 4
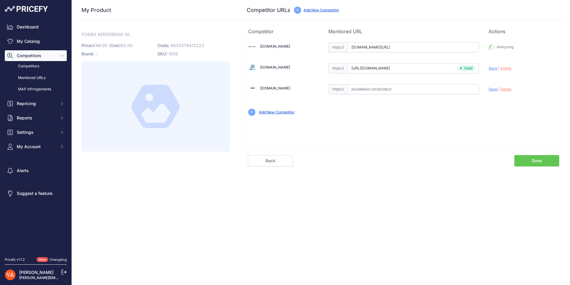
type input "[URL][DOMAIN_NAME]"
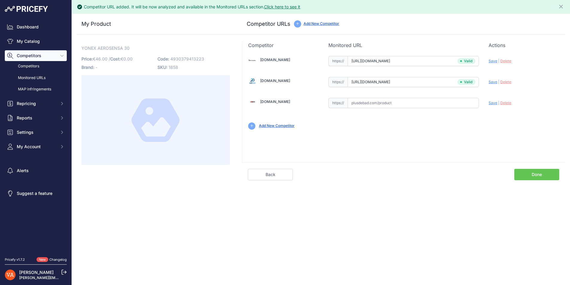
click at [380, 100] on input "text" at bounding box center [414, 103] width 132 height 10
paste input "[URL][DOMAIN_NAME]"
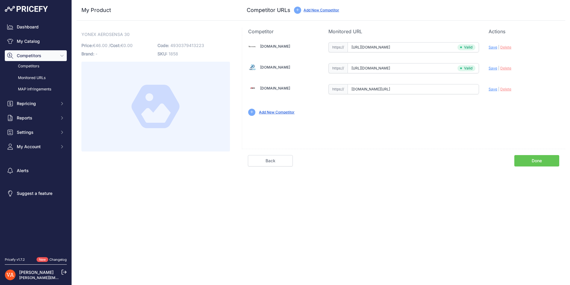
click at [491, 90] on span "Save" at bounding box center [493, 89] width 9 height 4
type input "https://www.plusdebad.com/volant-yonex/132-yonex-aerosensa-30?prirule_jdsnikfkf…"
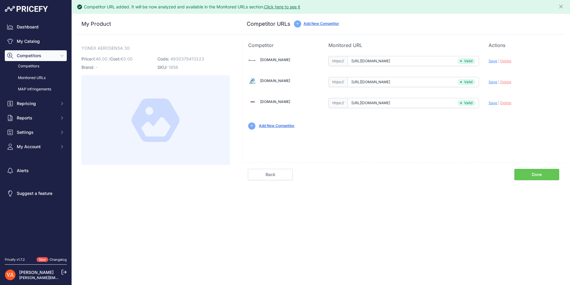
click at [550, 175] on link "Done" at bounding box center [536, 174] width 45 height 11
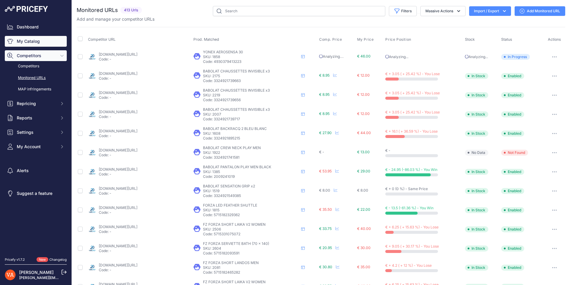
click at [45, 40] on link "My Catalog" at bounding box center [36, 41] width 62 height 11
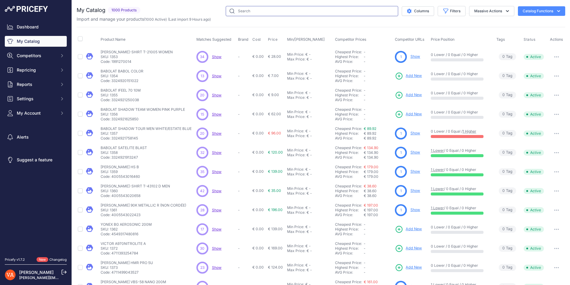
click at [239, 9] on input "text" at bounding box center [312, 11] width 172 height 10
type input "AEROSENSA 50"
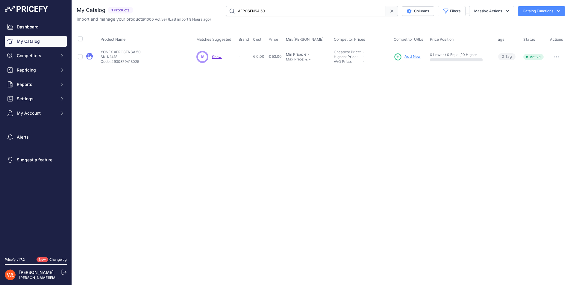
click at [415, 53] on link "Add New" at bounding box center [407, 57] width 27 height 8
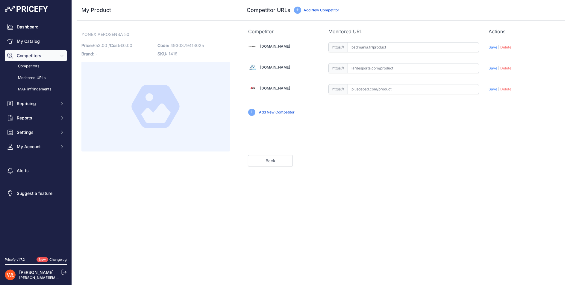
click at [416, 65] on input "text" at bounding box center [414, 68] width 132 height 10
paste input "[URL][DOMAIN_NAME]"
click at [493, 69] on span "Save" at bounding box center [493, 68] width 9 height 4
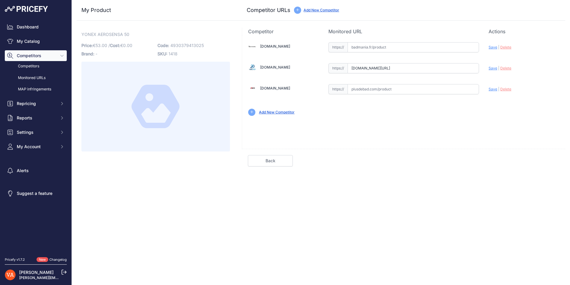
scroll to position [0, 0]
type input "[URL][DOMAIN_NAME]"
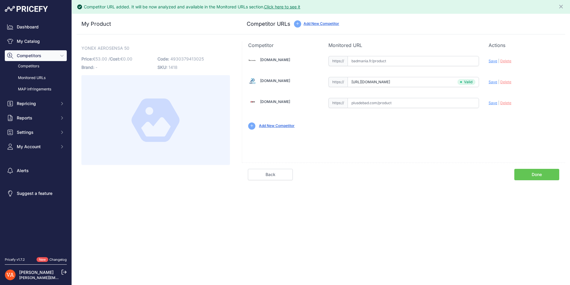
click at [379, 63] on input "text" at bounding box center [414, 61] width 132 height 10
paste input "[URL][DOMAIN_NAME]"
click at [494, 62] on span "Save" at bounding box center [493, 61] width 9 height 4
type input "https://badmania.fr/badminton-as-50-vitesse-3-56fp15.html?prirule_jdsnikfkfjsd=…"
click at [524, 174] on link "Done" at bounding box center [536, 174] width 45 height 11
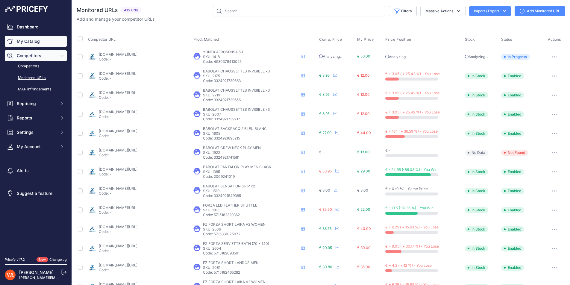
click at [36, 44] on link "My Catalog" at bounding box center [36, 41] width 62 height 11
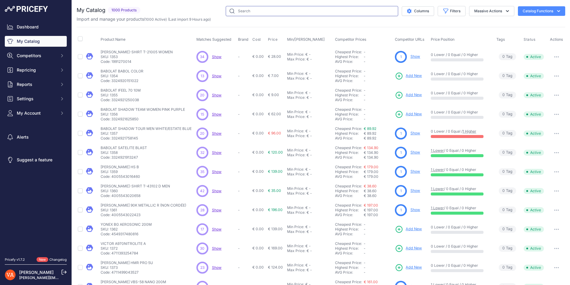
click at [260, 8] on input "text" at bounding box center [312, 11] width 172 height 10
type input "aeroclub"
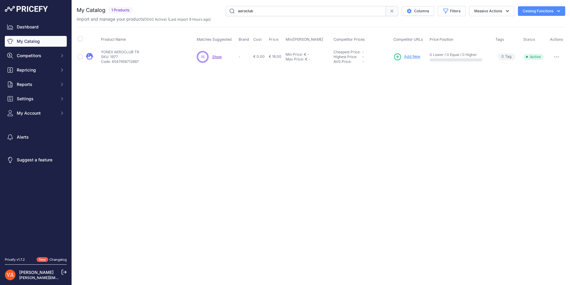
click at [408, 55] on span "Add New" at bounding box center [412, 57] width 16 height 6
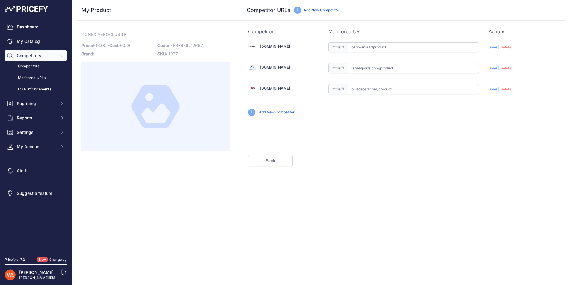
click at [278, 163] on link "Back" at bounding box center [270, 160] width 45 height 11
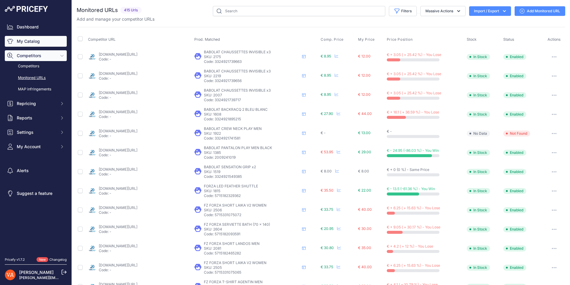
click at [45, 43] on link "My Catalog" at bounding box center [36, 41] width 62 height 11
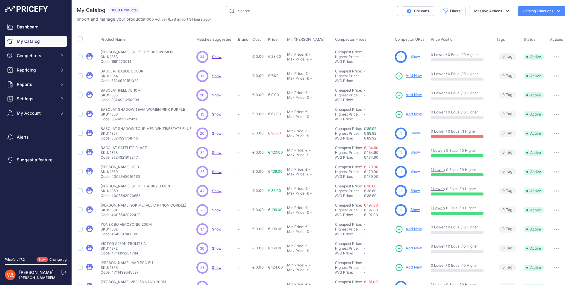
click at [249, 11] on input "text" at bounding box center [312, 11] width 172 height 10
type input "special"
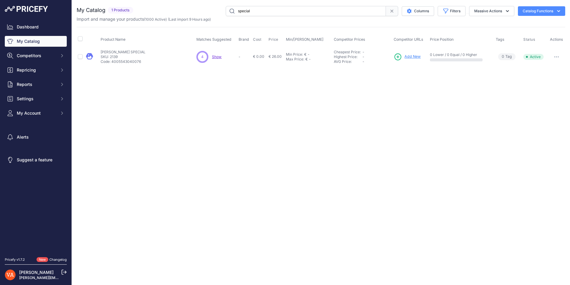
click at [408, 58] on span "Add New" at bounding box center [413, 57] width 16 height 6
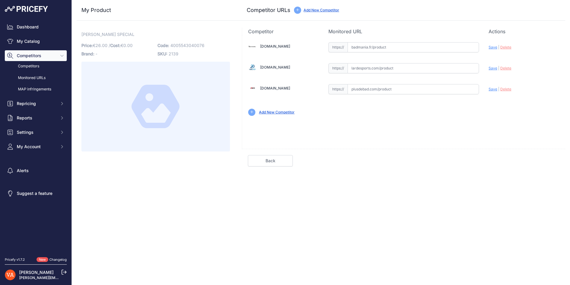
click at [382, 88] on input "text" at bounding box center [414, 89] width 132 height 10
paste input "https://www.plusdebad.com/volant-badminton/32748-victor-special"
click at [491, 87] on span "Save" at bounding box center [493, 89] width 9 height 4
type input "https://www.plusdebad.com/volant-badminton/32748-victor-special?prirule_jdsnikf…"
click at [534, 162] on link "Done" at bounding box center [536, 160] width 45 height 11
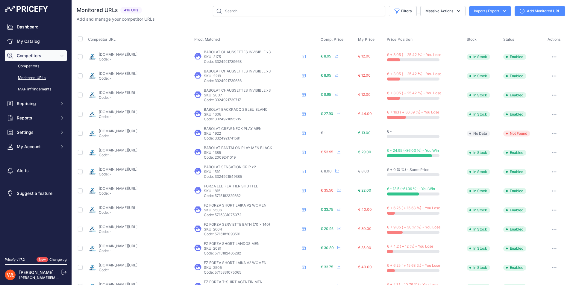
click at [37, 34] on div "Dashboard My Catalog Competitors Competitors Monitored URLs MAP infringements R…" at bounding box center [36, 87] width 62 height 131
click at [35, 39] on link "My Catalog" at bounding box center [36, 41] width 62 height 11
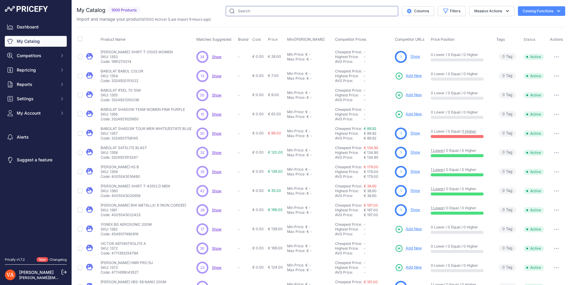
click at [260, 11] on input "text" at bounding box center [312, 11] width 172 height 10
type input "queen"
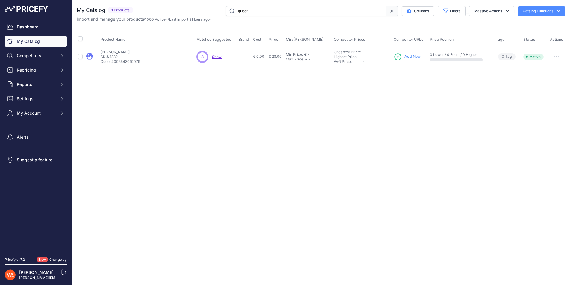
click at [410, 55] on span "Add New" at bounding box center [413, 57] width 16 height 6
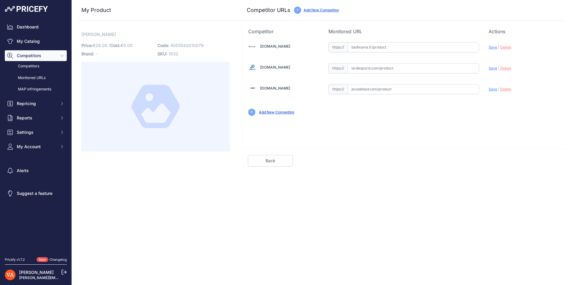
click at [420, 50] on input "text" at bounding box center [414, 47] width 132 height 10
paste input "[URL][DOMAIN_NAME]"
click at [491, 49] on span "Save" at bounding box center [493, 47] width 9 height 4
type input "[URL][DOMAIN_NAME]"
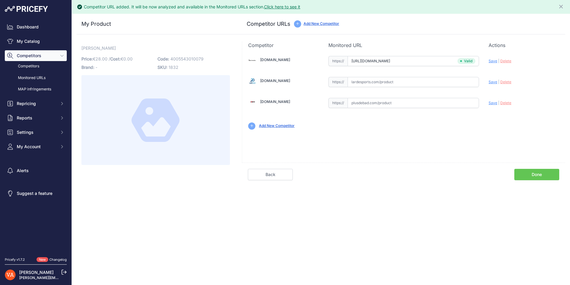
click at [376, 78] on input "text" at bounding box center [414, 82] width 132 height 10
paste input "[URL][DOMAIN_NAME][PERSON_NAME]"
click at [488, 82] on div "[DOMAIN_NAME] Valid Invalid |" at bounding box center [403, 92] width 323 height 87
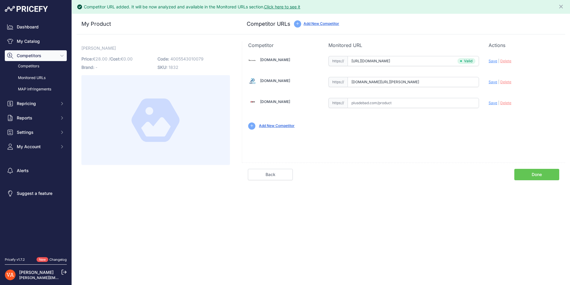
click at [489, 82] on span "Save" at bounding box center [493, 82] width 9 height 4
type input "[URL][DOMAIN_NAME][PERSON_NAME]"
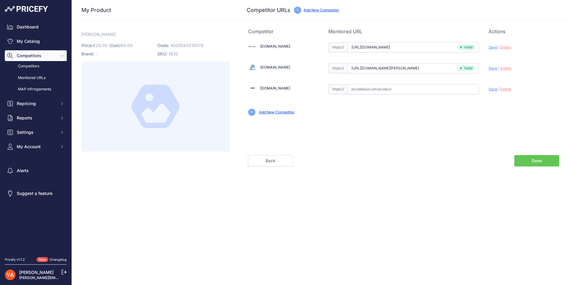
click at [380, 87] on input "text" at bounding box center [414, 89] width 132 height 10
paste input "[URL][DOMAIN_NAME][PERSON_NAME]"
click at [493, 90] on span "Save" at bounding box center [493, 89] width 9 height 4
type input "https://www.plusdebad.com/volant-plumes/5762-victor-queen?prirule_jdsnikfkfjsd=…"
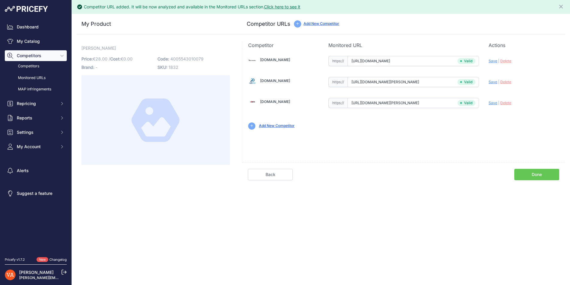
click at [535, 172] on link "Done" at bounding box center [536, 174] width 45 height 11
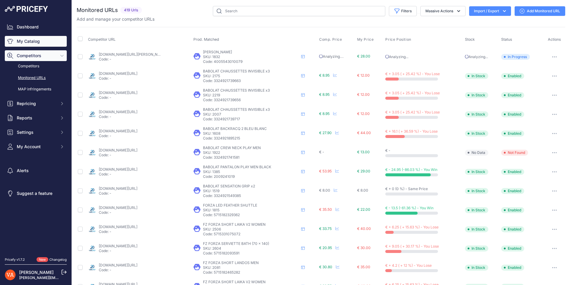
click at [25, 39] on link "My Catalog" at bounding box center [36, 41] width 62 height 11
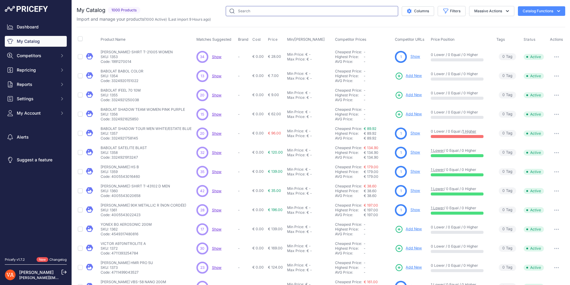
click at [291, 9] on input "text" at bounding box center [312, 11] width 172 height 10
type input "pro court"
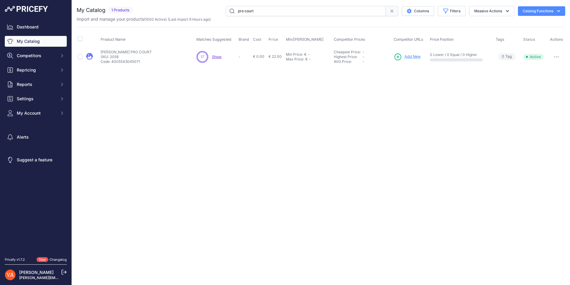
click at [411, 58] on span "Add New" at bounding box center [413, 57] width 16 height 6
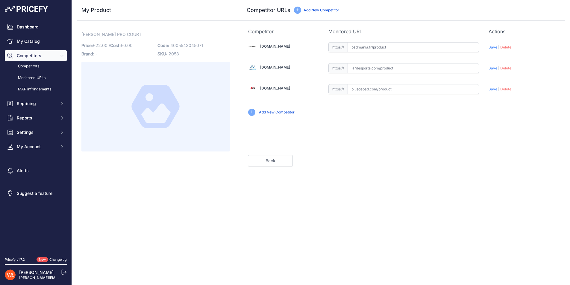
click at [387, 68] on input "text" at bounding box center [414, 68] width 132 height 10
paste input "[URL][DOMAIN_NAME][PERSON_NAME]"
click at [492, 68] on span "Save" at bounding box center [493, 68] width 9 height 4
type input "[URL][DOMAIN_NAME][PERSON_NAME]"
click at [381, 50] on input "text" at bounding box center [414, 47] width 132 height 10
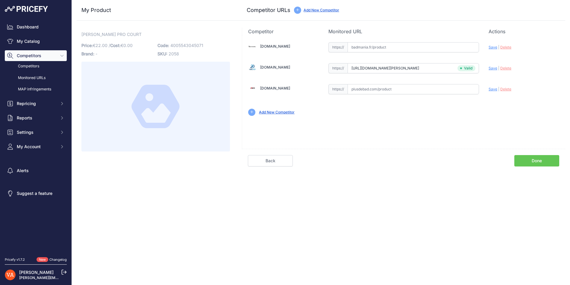
paste input "[URL][DOMAIN_NAME]"
click at [492, 48] on span "Save" at bounding box center [493, 47] width 9 height 4
type input "[URL][DOMAIN_NAME]"
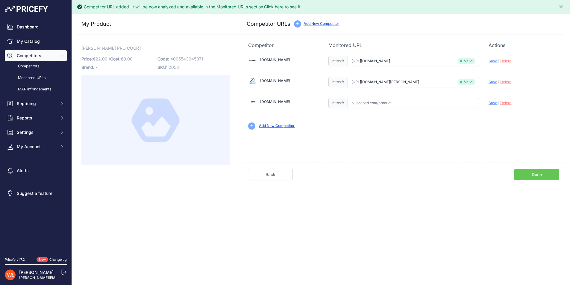
click at [385, 99] on input "text" at bounding box center [414, 103] width 132 height 10
paste input "[URL][DOMAIN_NAME][PERSON_NAME]"
click at [493, 102] on span "Save" at bounding box center [493, 103] width 9 height 4
type input "https://www.plusdebad.com/volant-badminton/8942-victor-pro-court?prirule_jdsnik…"
click at [535, 174] on link "Done" at bounding box center [536, 174] width 45 height 11
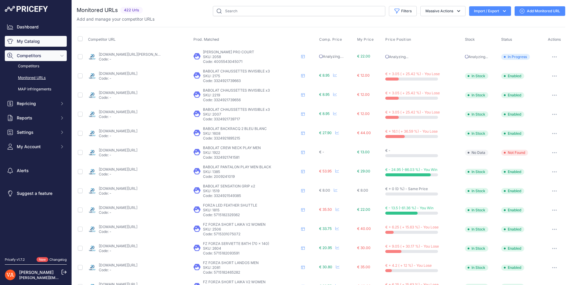
click at [30, 43] on link "My Catalog" at bounding box center [36, 41] width 62 height 11
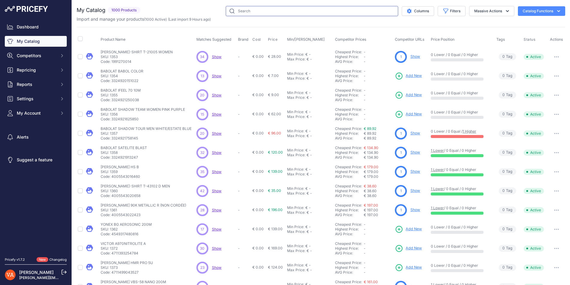
drag, startPoint x: 0, startPoint y: 0, endPoint x: 229, endPoint y: 12, distance: 229.7
click at [229, 12] on input "text" at bounding box center [312, 11] width 172 height 10
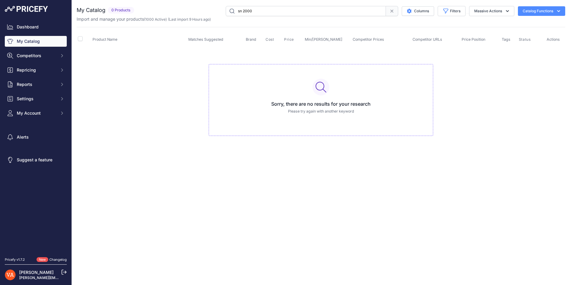
click at [240, 11] on input "sn 2000" at bounding box center [306, 11] width 160 height 10
type input "NS 2000"
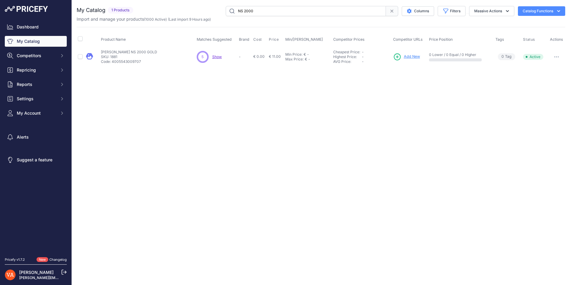
click at [413, 57] on span "Add New" at bounding box center [412, 57] width 16 height 6
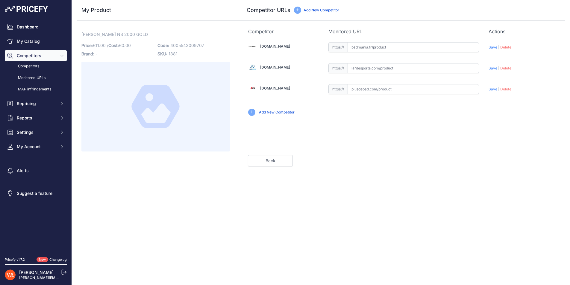
click at [377, 87] on input "text" at bounding box center [414, 89] width 132 height 10
paste input "https://www.plusdebad.com/volant-badminton/32905-victor-nylon-shuttle-2000"
click at [494, 89] on span "Save" at bounding box center [493, 89] width 9 height 4
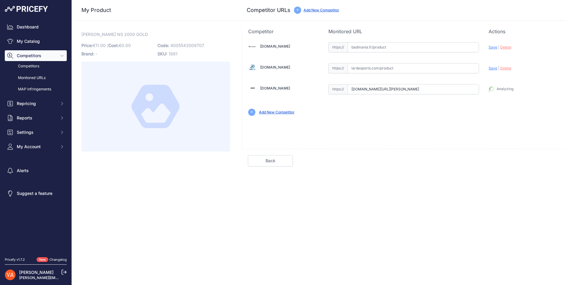
type input "https://www.plusdebad.com/volant-badminton/32905-victor-nylon-shuttle-2000?prir…"
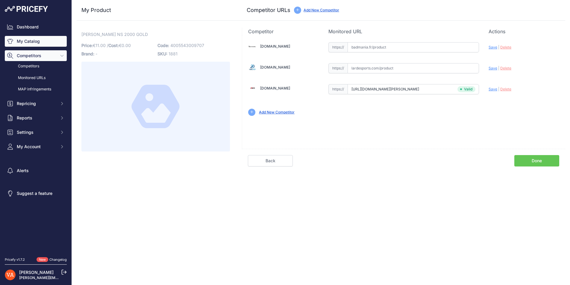
click at [46, 43] on link "My Catalog" at bounding box center [36, 41] width 62 height 11
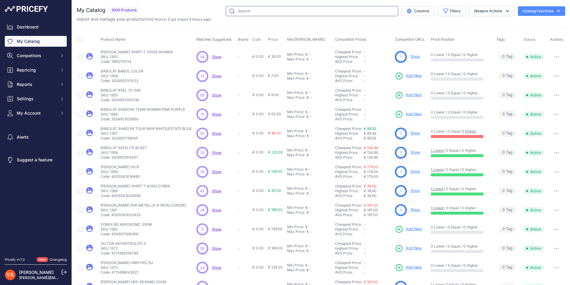
click at [234, 13] on input "text" at bounding box center [312, 11] width 172 height 10
type input "ncs"
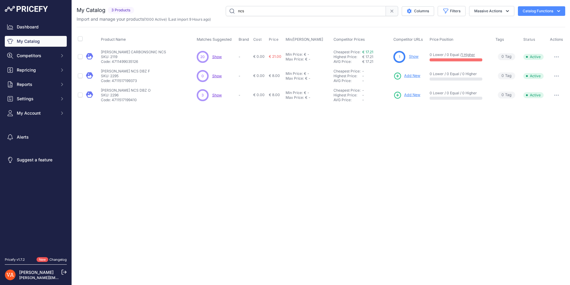
click at [417, 57] on link "Show" at bounding box center [414, 56] width 10 height 4
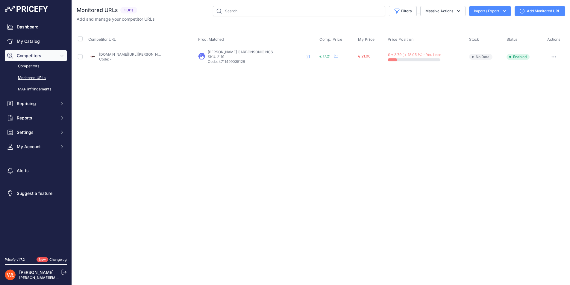
click at [553, 11] on link "Add Monitored URL" at bounding box center [540, 11] width 51 height 10
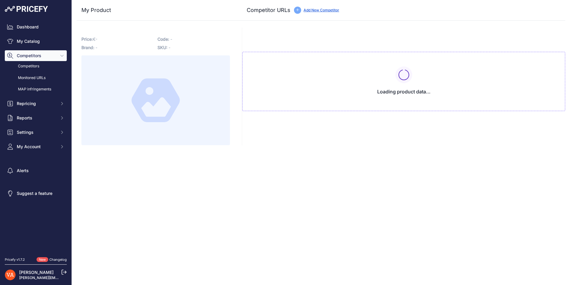
type input "[DOMAIN_NAME][URL][PERSON_NAME]"
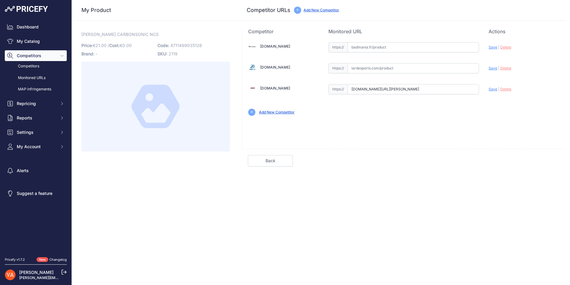
click at [405, 45] on input "text" at bounding box center [414, 47] width 132 height 10
paste input "[URL][DOMAIN_NAME]"
click at [495, 47] on span "Save" at bounding box center [493, 47] width 9 height 4
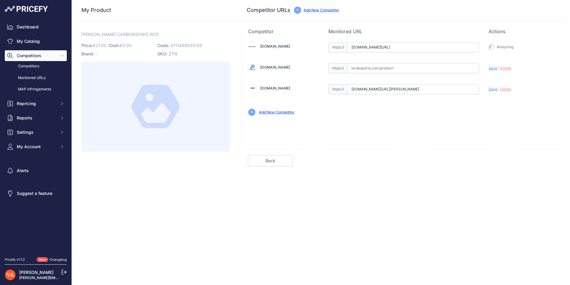
type input "[URL][DOMAIN_NAME]"
click at [397, 88] on input "[DOMAIN_NAME][URL][PERSON_NAME]" at bounding box center [414, 89] width 132 height 10
paste input "[URL][DOMAIN_NAME][PERSON_NAME]"
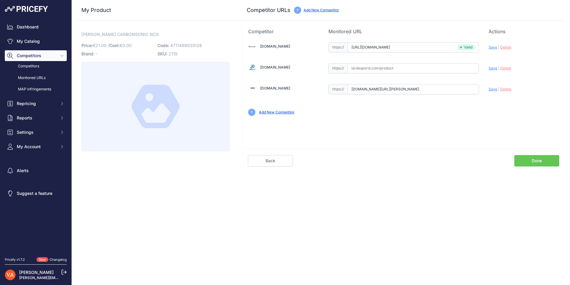
click at [490, 89] on span "Save" at bounding box center [493, 89] width 9 height 4
type input "[URL][DOMAIN_NAME][PERSON_NAME]"
click at [536, 160] on link "Done" at bounding box center [536, 160] width 45 height 11
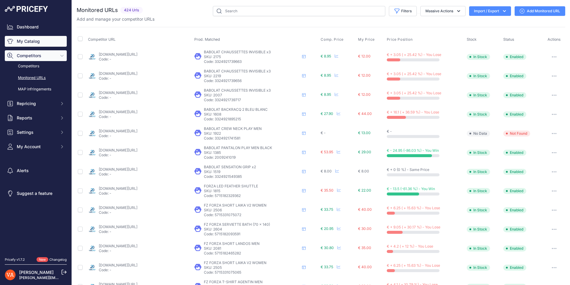
click at [43, 44] on link "My Catalog" at bounding box center [36, 41] width 62 height 11
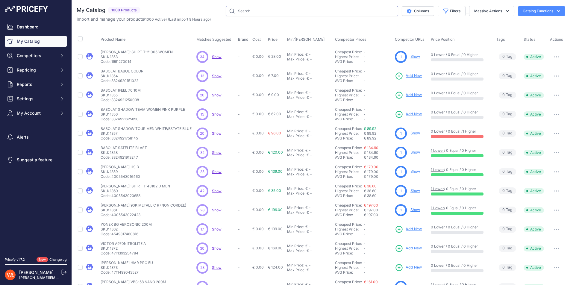
drag, startPoint x: 0, startPoint y: 0, endPoint x: 234, endPoint y: 14, distance: 234.0
click at [234, 14] on input "text" at bounding box center [312, 11] width 172 height 10
type input "2000"
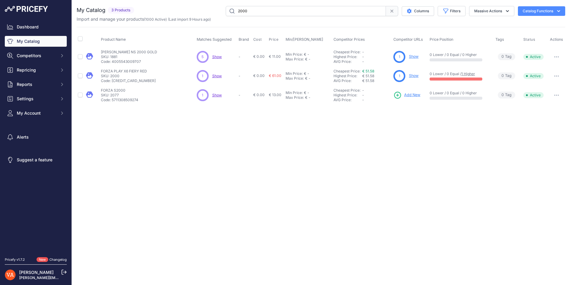
click at [417, 54] on link "Show" at bounding box center [414, 56] width 10 height 4
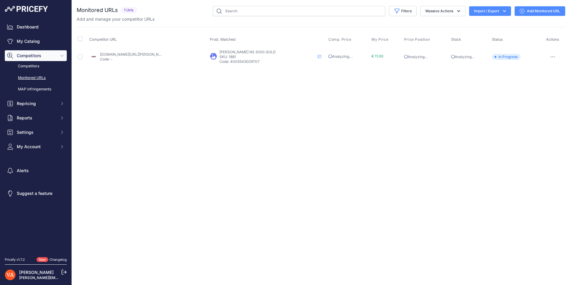
click at [545, 11] on link "Add Monitored URL" at bounding box center [540, 11] width 51 height 10
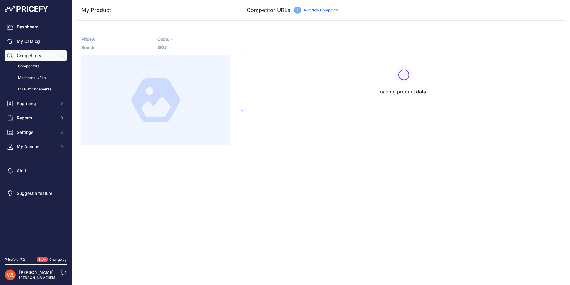
type input "[DOMAIN_NAME][URL][PERSON_NAME]"
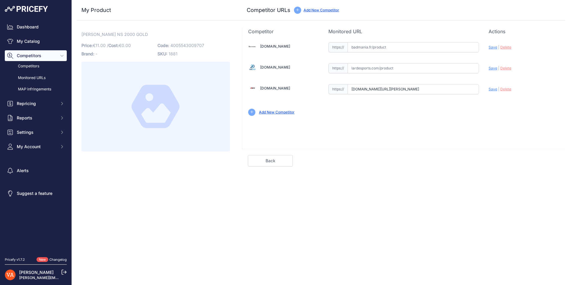
click at [373, 46] on input "text" at bounding box center [414, 47] width 132 height 10
click at [373, 64] on input "text" at bounding box center [414, 68] width 132 height 10
paste input "https://www.lardesports.com/badminton/volant-badminton/volants-de-badminton-pla…"
click at [494, 68] on span "Save" at bounding box center [493, 68] width 9 height 4
type input "[URL][DOMAIN_NAME][PERSON_NAME]"
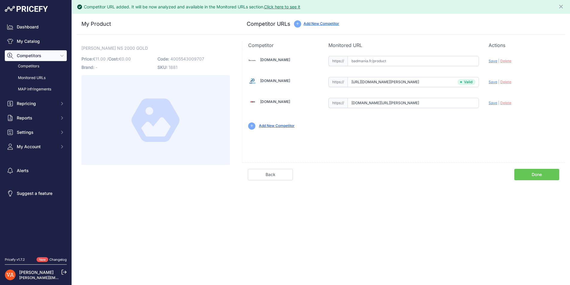
click at [524, 172] on link "Done" at bounding box center [536, 174] width 45 height 11
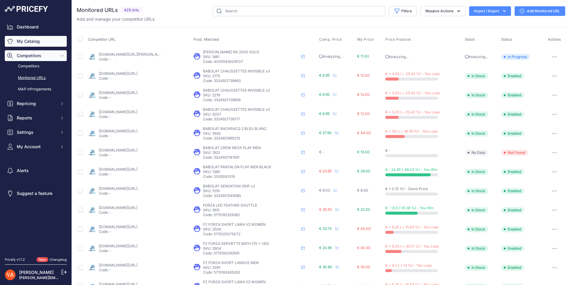
click at [35, 43] on link "My Catalog" at bounding box center [36, 41] width 62 height 11
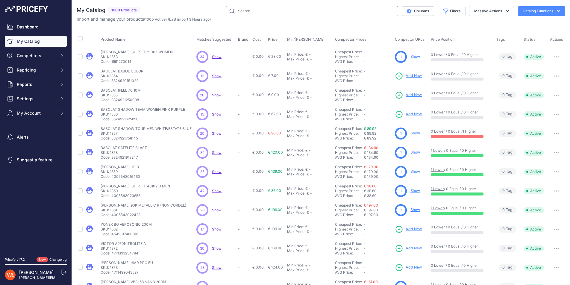
click at [310, 11] on input "text" at bounding box center [312, 11] width 172 height 10
type input "ncs"
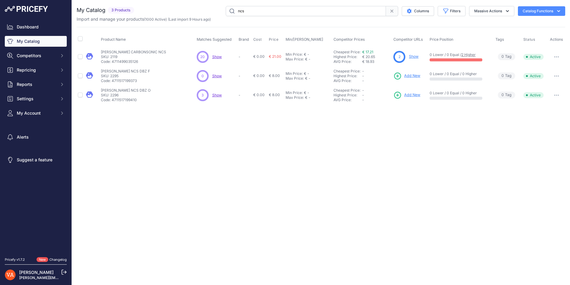
click at [412, 97] on span "Add New" at bounding box center [412, 95] width 16 height 6
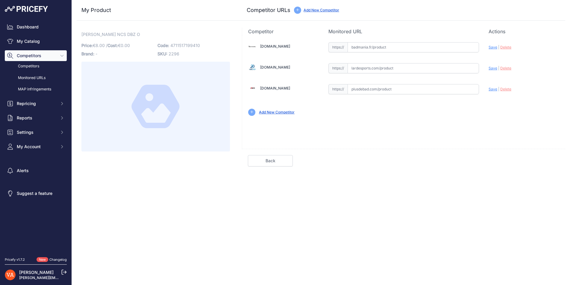
click at [407, 44] on input "text" at bounding box center [414, 47] width 132 height 10
paste input "[URL][DOMAIN_NAME]"
click at [491, 47] on span "Save" at bounding box center [493, 47] width 9 height 4
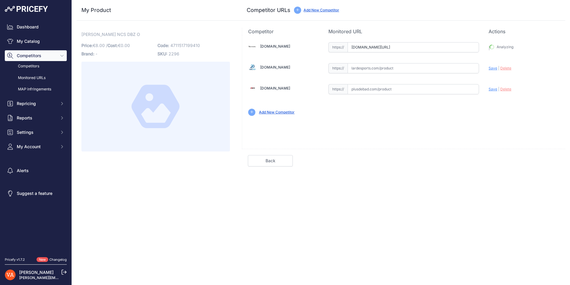
type input "https://badmania.fr/badminton-new-carbonsonic-dbz-o-tube-de-3-vitesse-77-253fp1…"
click at [550, 163] on link "Done" at bounding box center [536, 160] width 45 height 11
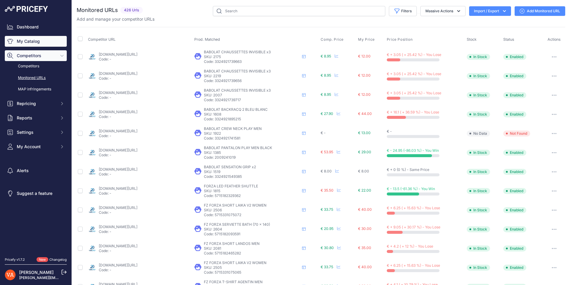
click at [33, 44] on link "My Catalog" at bounding box center [36, 41] width 62 height 11
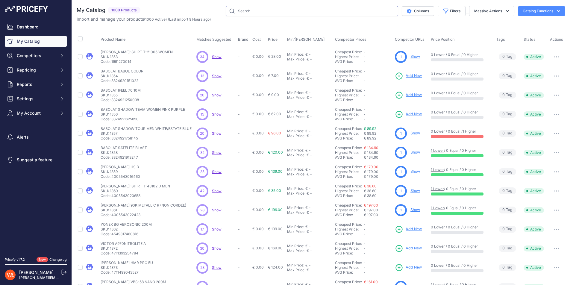
click at [272, 10] on input "text" at bounding box center [312, 11] width 172 height 10
type input "ncs dbz"
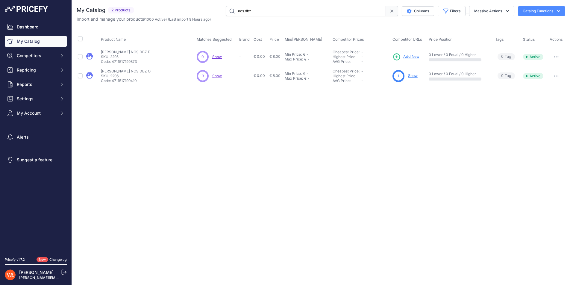
click at [410, 59] on span "Add New" at bounding box center [411, 57] width 16 height 6
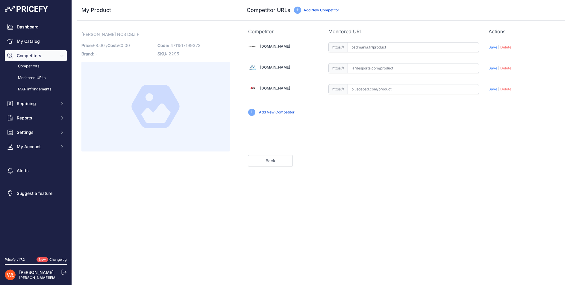
click at [401, 46] on input "text" at bounding box center [414, 47] width 132 height 10
paste input "[URL][DOMAIN_NAME]"
click at [490, 48] on span "Save" at bounding box center [493, 47] width 9 height 4
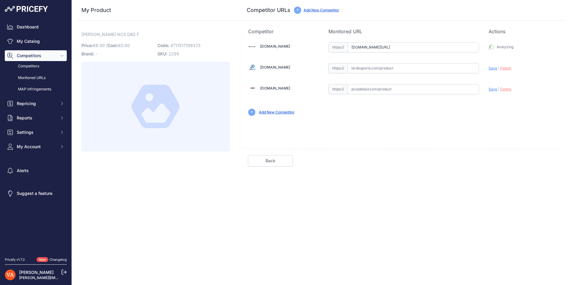
type input "[URL][DOMAIN_NAME]"
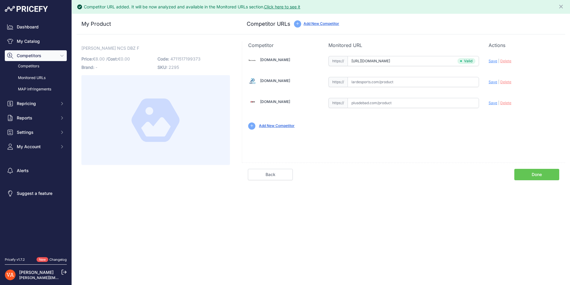
click at [535, 175] on link "Done" at bounding box center [536, 174] width 45 height 11
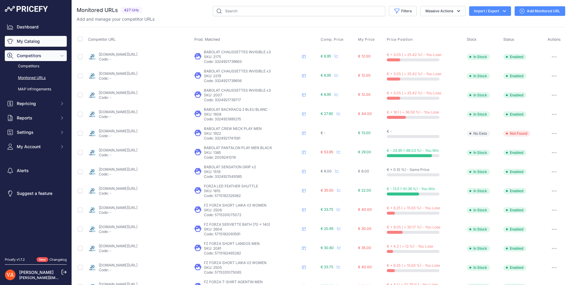
click at [31, 43] on link "My Catalog" at bounding box center [36, 41] width 62 height 11
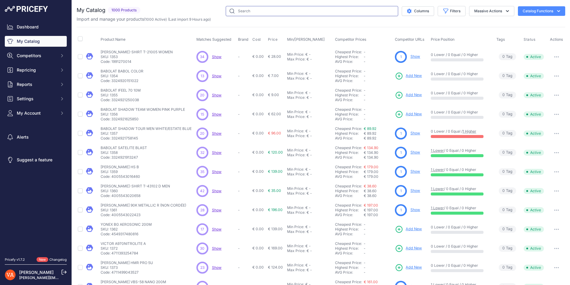
click at [240, 15] on input "text" at bounding box center [312, 11] width 172 height 10
type input "master"
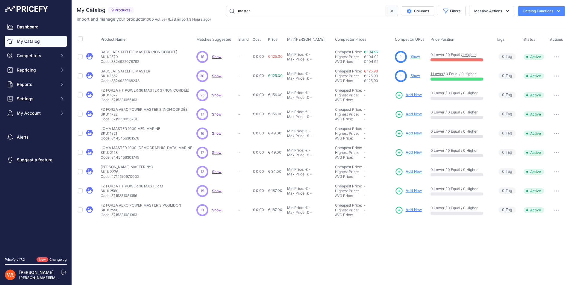
click at [409, 171] on span "Add New" at bounding box center [414, 172] width 16 height 6
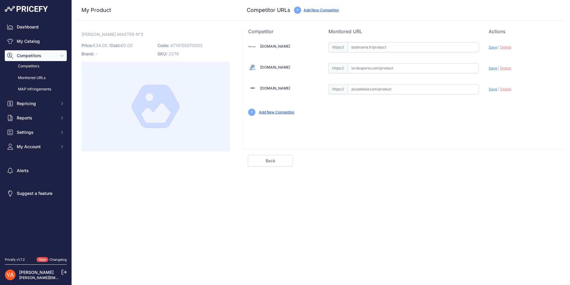
click at [384, 68] on input "text" at bounding box center [414, 68] width 132 height 10
paste input "https://www.lardesports.com/badminton/volant-badminton/volants-de-badminton-plu…"
click at [495, 70] on span "Save" at bounding box center [493, 68] width 9 height 4
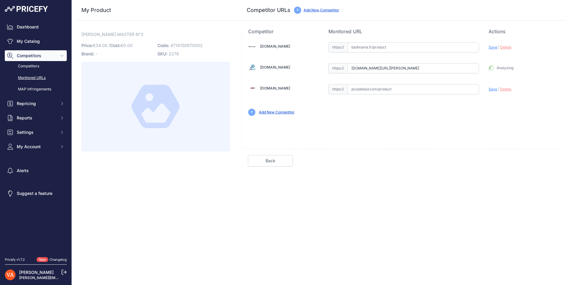
type input "[URL][DOMAIN_NAME][PERSON_NAME]"
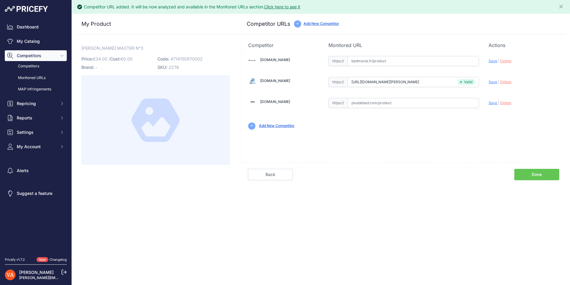
click at [400, 61] on input "text" at bounding box center [414, 61] width 132 height 10
paste input "https://badmania.fr/badminton-master-no-3-vitesse-77-253fp174.html"
click at [491, 61] on span "Save" at bounding box center [493, 61] width 9 height 4
type input "https://badmania.fr/badminton-master-no-3-vitesse-77-253fp174.html?prirule_jdsn…"
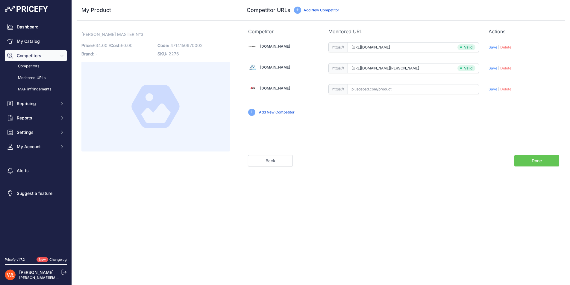
click at [402, 88] on input "text" at bounding box center [414, 89] width 132 height 10
paste input "https://www.plusdebad.com/volant-badminton/42612-victor-master-3"
click at [492, 90] on span "Save" at bounding box center [493, 89] width 9 height 4
type input "https://www.plusdebad.com/volant-badminton/42612-victor-master-3?prirule_jdsnik…"
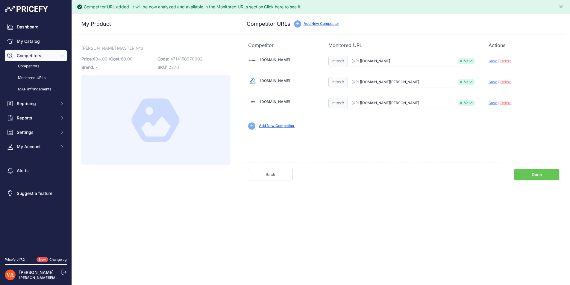
click at [525, 174] on link "Done" at bounding box center [536, 174] width 45 height 11
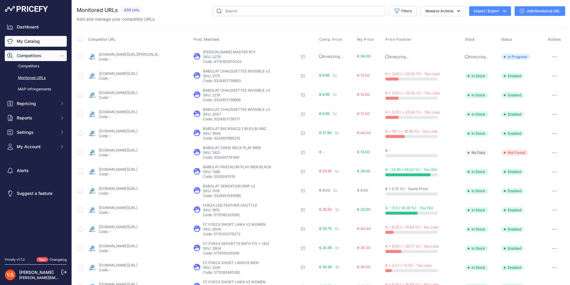
click at [28, 43] on link "My Catalog" at bounding box center [36, 41] width 62 height 11
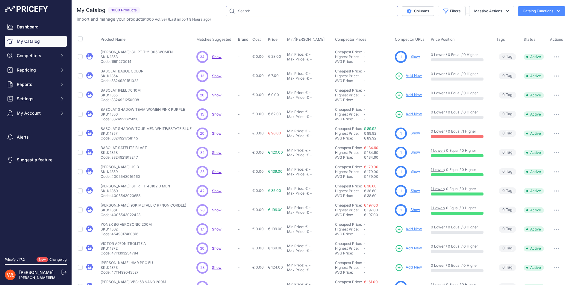
click at [277, 13] on input "text" at bounding box center [312, 11] width 172 height 10
type input "gold maxima"
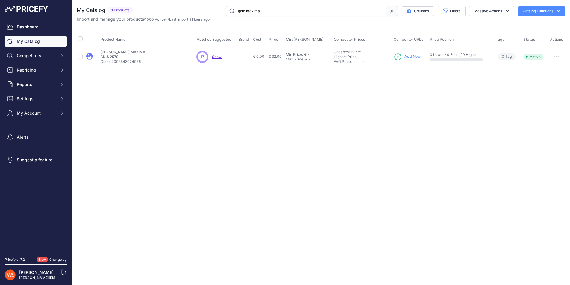
click at [414, 56] on span "Add New" at bounding box center [413, 57] width 16 height 6
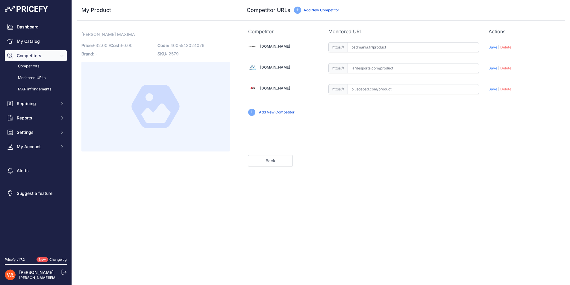
click at [379, 48] on input "text" at bounding box center [414, 47] width 132 height 10
paste input "[URL][DOMAIN_NAME]"
click at [490, 47] on span "Save" at bounding box center [493, 47] width 9 height 4
type input "[URL][DOMAIN_NAME]"
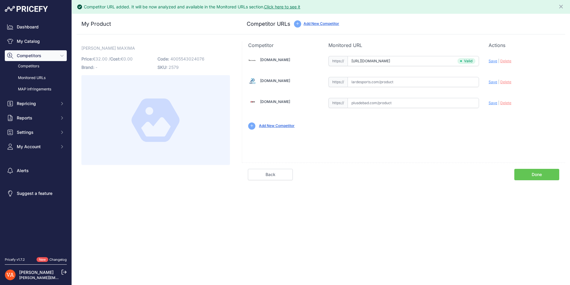
click at [380, 81] on input "text" at bounding box center [414, 82] width 132 height 10
paste input "[URL][DOMAIN_NAME][PERSON_NAME]"
click at [489, 81] on span "Save" at bounding box center [493, 82] width 9 height 4
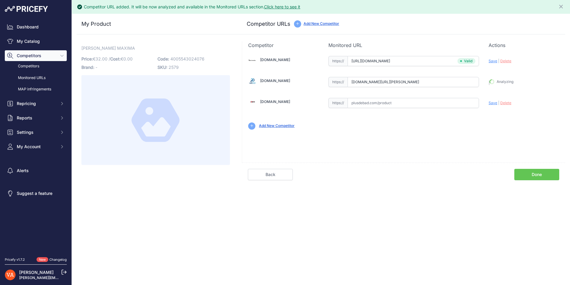
type input "[URL][DOMAIN_NAME][PERSON_NAME]"
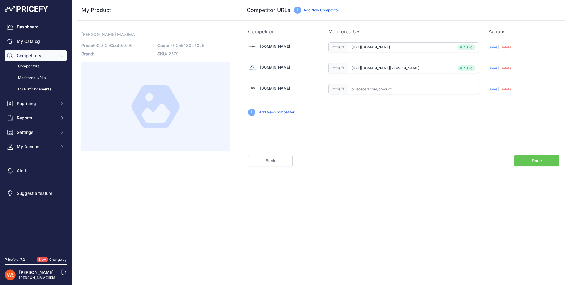
click at [412, 87] on input "text" at bounding box center [414, 89] width 132 height 10
paste input "[URL][DOMAIN_NAME][PERSON_NAME]"
click at [491, 90] on span "Save" at bounding box center [493, 89] width 9 height 4
type input "[URL][DOMAIN_NAME][PERSON_NAME]"
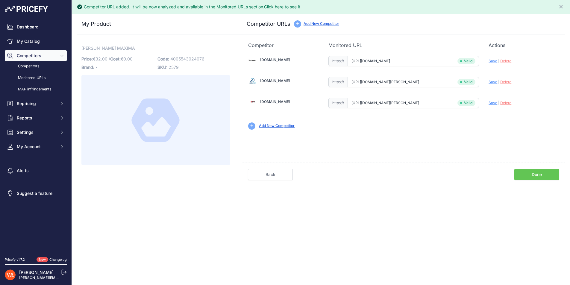
click at [535, 172] on link "Done" at bounding box center [536, 174] width 45 height 11
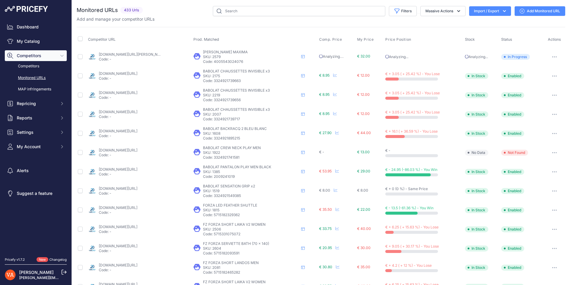
click at [57, 48] on div "Dashboard My Catalog Competitors Competitors Monitored URLs MAP infringements R…" at bounding box center [36, 87] width 62 height 131
click at [52, 42] on link "My Catalog" at bounding box center [36, 41] width 62 height 11
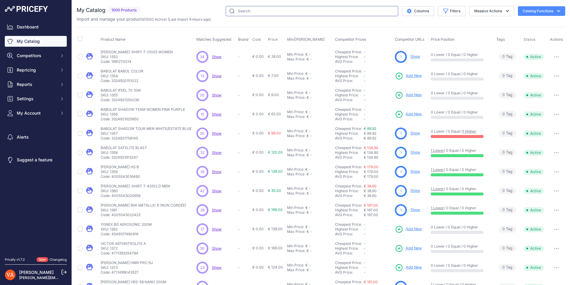
click at [248, 13] on input "text" at bounding box center [312, 11] width 172 height 10
type input "champion"
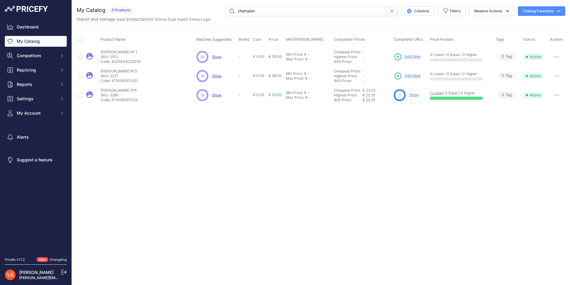
click at [420, 95] on div "1 Show" at bounding box center [411, 95] width 34 height 12
click at [418, 94] on link "Show" at bounding box center [414, 95] width 10 height 4
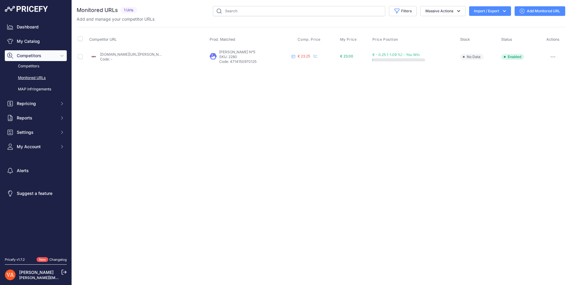
click at [538, 11] on link "Add Monitored URL" at bounding box center [540, 11] width 51 height 10
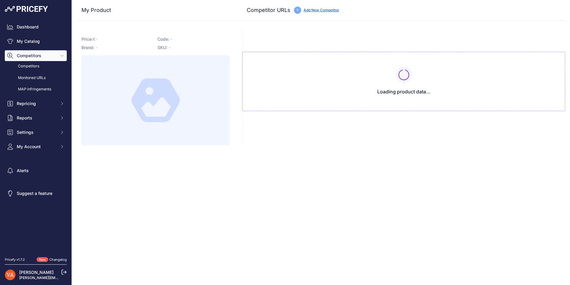
type input "[DOMAIN_NAME][URL][PERSON_NAME]"
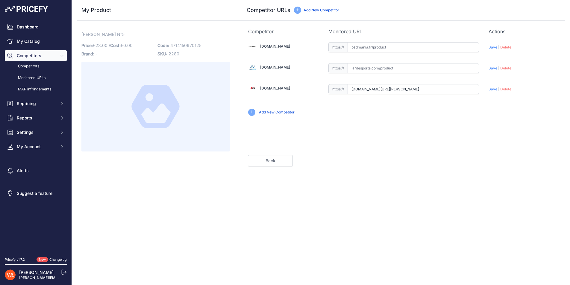
click at [381, 45] on input "text" at bounding box center [414, 47] width 132 height 10
paste input "[URL][DOMAIN_NAME]"
click at [490, 48] on span "Save" at bounding box center [493, 47] width 9 height 4
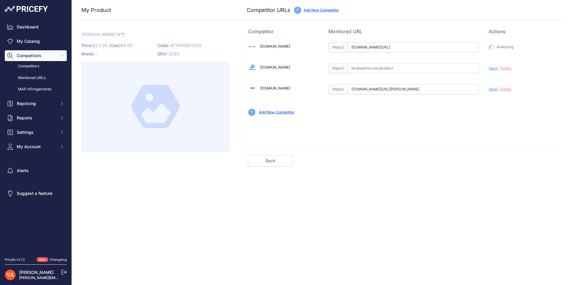
type input "[URL][DOMAIN_NAME]"
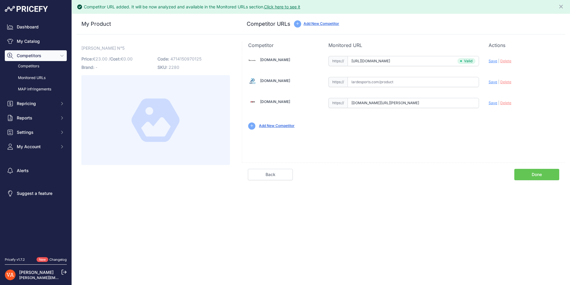
click at [395, 79] on input "text" at bounding box center [414, 82] width 132 height 10
paste input "[URL][DOMAIN_NAME][PERSON_NAME]"
click at [494, 82] on span "Save" at bounding box center [493, 82] width 9 height 4
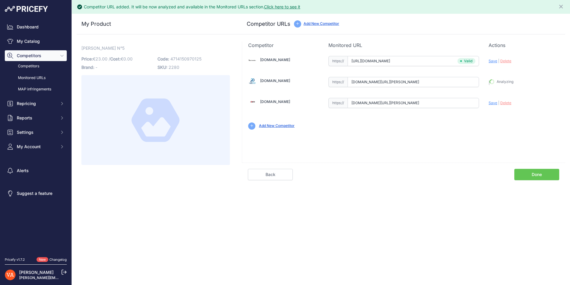
type input "[URL][DOMAIN_NAME][PERSON_NAME]"
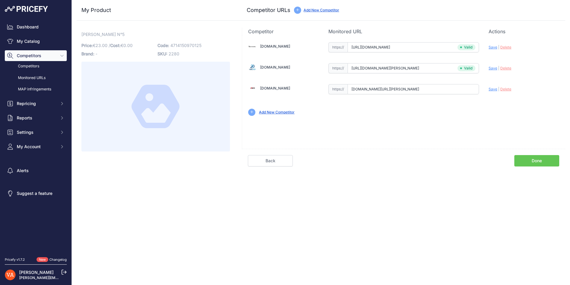
click at [495, 92] on div "Update Profile Save | Delete Analyzing" at bounding box center [524, 88] width 71 height 11
click at [494, 90] on span "Save" at bounding box center [493, 89] width 9 height 4
type input "https://www.plusdebad.com/volant-plumes/2622-victor-champion-n-5?prirule_jdsnik…"
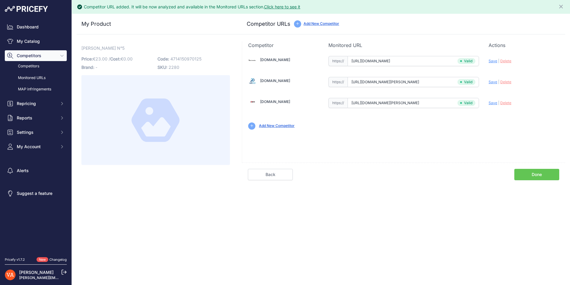
click at [539, 176] on link "Done" at bounding box center [536, 174] width 45 height 11
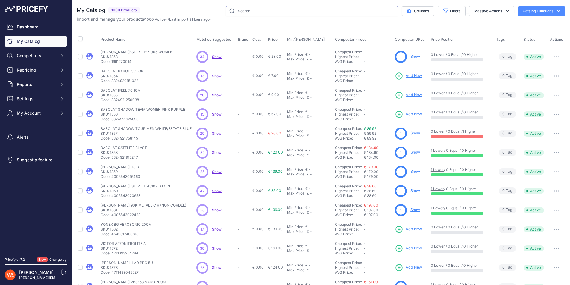
click at [299, 13] on input "text" at bounding box center [312, 11] width 172 height 10
type input "champion"
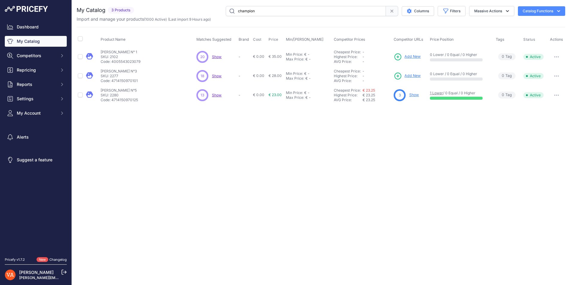
click at [411, 77] on span "Add New" at bounding box center [413, 76] width 16 height 6
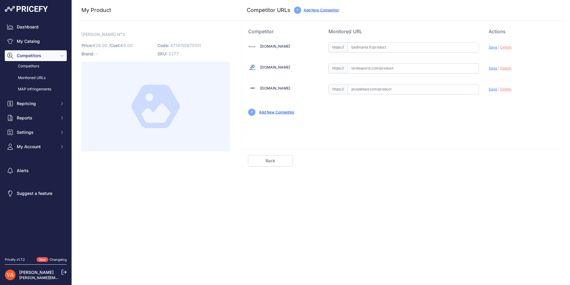
click at [396, 47] on input "text" at bounding box center [414, 47] width 132 height 10
paste input "[URL][DOMAIN_NAME]"
click at [496, 47] on span "Save" at bounding box center [493, 47] width 9 height 4
type input "[URL][DOMAIN_NAME]"
click at [382, 65] on input "text" at bounding box center [414, 68] width 132 height 10
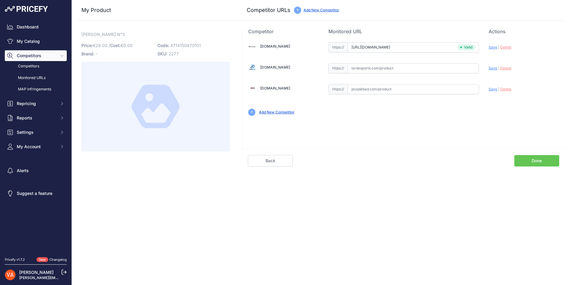
paste input "[URL][DOMAIN_NAME][PERSON_NAME]"
click at [495, 68] on span "Save" at bounding box center [493, 68] width 9 height 4
type input "[URL][DOMAIN_NAME][PERSON_NAME]"
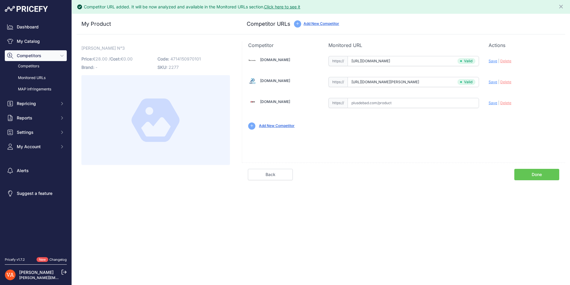
click at [427, 104] on input "text" at bounding box center [414, 103] width 132 height 10
paste input "[URL][DOMAIN_NAME][PERSON_NAME]"
click at [490, 104] on span "Save" at bounding box center [493, 103] width 9 height 4
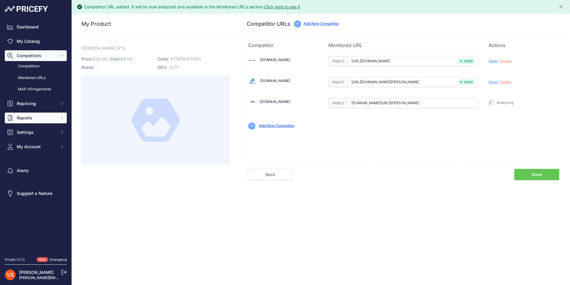
type input "[URL][DOMAIN_NAME][PERSON_NAME]"
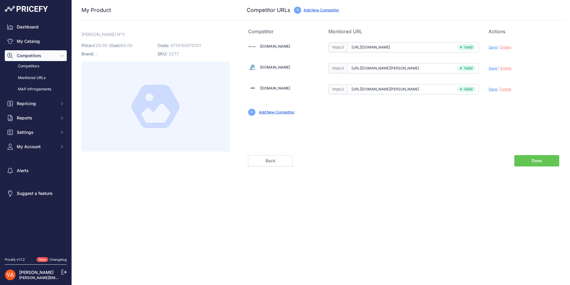
click at [474, 132] on div "[DOMAIN_NAME] Valid Invalid Save | Delete Valid |" at bounding box center [403, 92] width 323 height 114
click at [532, 160] on link "Done" at bounding box center [536, 160] width 45 height 11
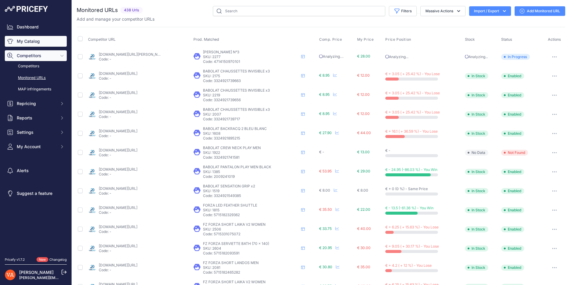
click at [39, 45] on link "My Catalog" at bounding box center [36, 41] width 62 height 11
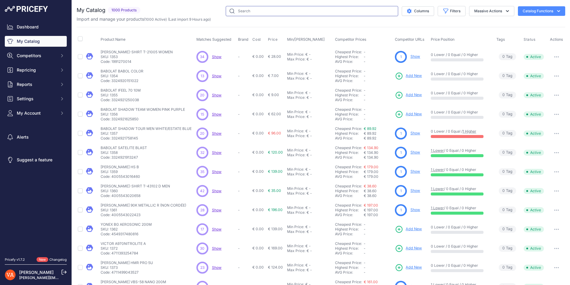
click at [243, 11] on input "text" at bounding box center [312, 11] width 172 height 10
type input "champion"
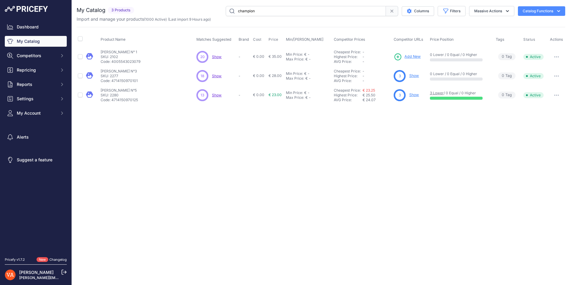
click at [413, 56] on span "Add New" at bounding box center [413, 57] width 16 height 6
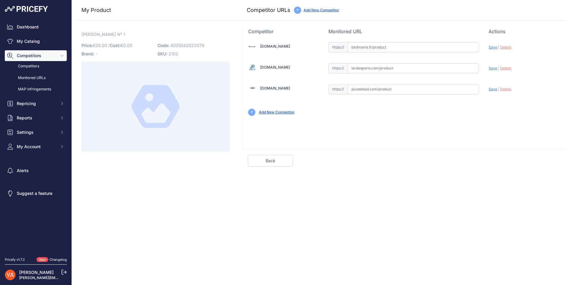
click at [385, 67] on input "text" at bounding box center [414, 68] width 132 height 10
paste input "https://www.lardesports.com/badminton/volant-badminton/volants-de-badminton-plu…"
click at [493, 68] on span "Save" at bounding box center [493, 68] width 9 height 4
type input "[URL][DOMAIN_NAME][PERSON_NAME]"
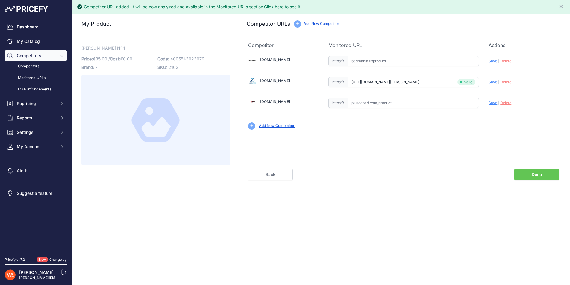
click at [394, 59] on input "text" at bounding box center [414, 61] width 132 height 10
paste input "https://badmania.fr/badminton-champion-no-1-vitesse-77-253fp132.html"
click at [494, 61] on span "Save" at bounding box center [493, 61] width 9 height 4
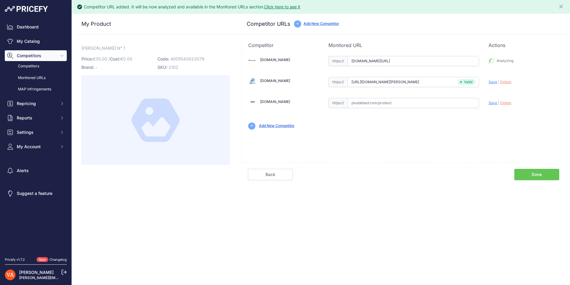
type input "https://badmania.fr/badminton-champion-no-1-vitesse-77-253fp132.html?prirule_jd…"
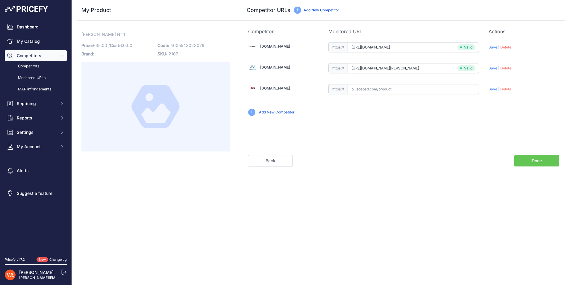
click at [381, 88] on input "text" at bounding box center [414, 89] width 132 height 10
paste input "https://www.plusdebad.com/volant-plumes/2624-victor-champion-n-1"
click at [493, 89] on span "Save" at bounding box center [493, 89] width 9 height 4
type input "https://www.plusdebad.com/volant-plumes/2624-victor-champion-n-1?prirule_jdsnik…"
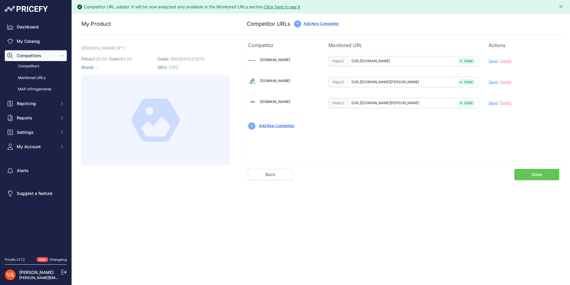
click at [529, 173] on link "Done" at bounding box center [536, 174] width 45 height 11
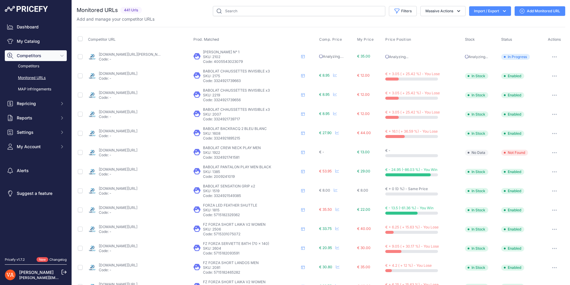
click at [41, 43] on link "My Catalog" at bounding box center [36, 41] width 62 height 11
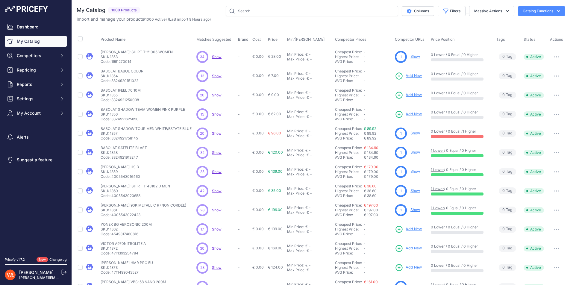
click at [53, 40] on link "My Catalog" at bounding box center [36, 41] width 62 height 11
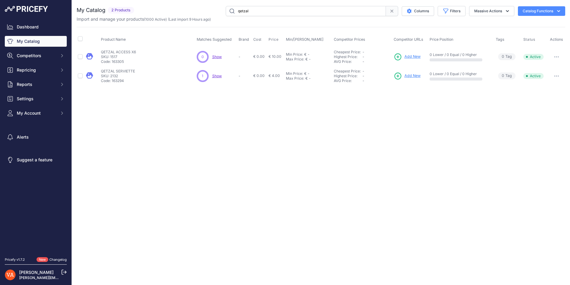
drag, startPoint x: 258, startPoint y: 14, endPoint x: 224, endPoint y: 6, distance: 34.9
click at [224, 6] on div "qetzal Columns Filters Status All Status Only Enabled Only Disabled" at bounding box center [351, 11] width 429 height 10
type input "pro tec"
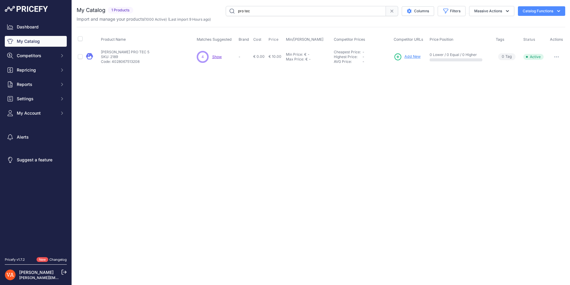
click at [405, 56] on span "Add New" at bounding box center [413, 57] width 16 height 6
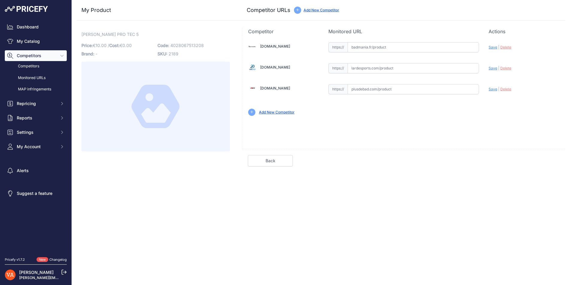
click at [407, 91] on input "text" at bounding box center [414, 89] width 132 height 10
paste input "[URL][DOMAIN_NAME][PERSON_NAME]"
click at [494, 90] on span "Save" at bounding box center [493, 89] width 9 height 4
type input "[URL][DOMAIN_NAME][PERSON_NAME]"
click at [541, 161] on link "Done" at bounding box center [536, 160] width 45 height 11
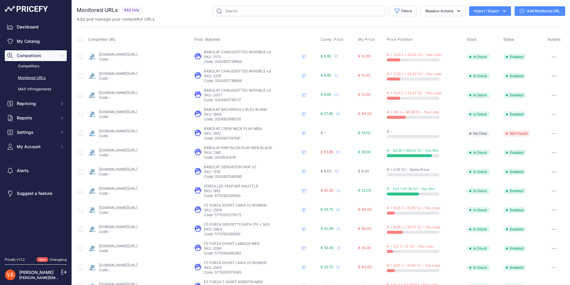
click at [36, 40] on link "My Catalog" at bounding box center [36, 41] width 62 height 11
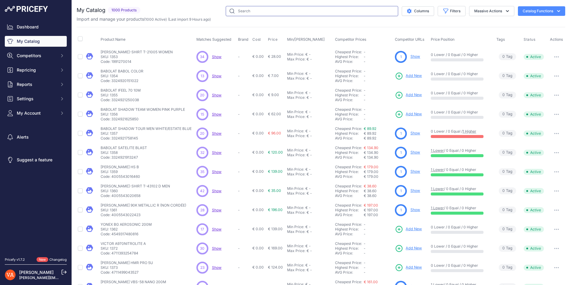
click at [294, 10] on input "text" at bounding box center [312, 11] width 172 height 10
type input "[PERSON_NAME]"
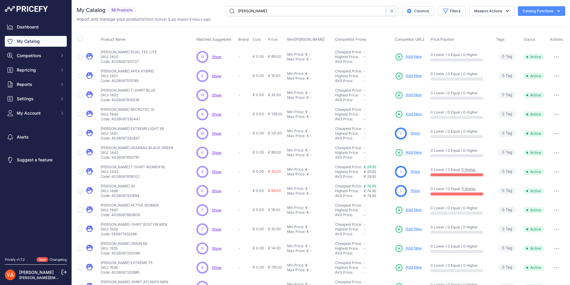
click at [409, 76] on span "Add New" at bounding box center [414, 76] width 16 height 6
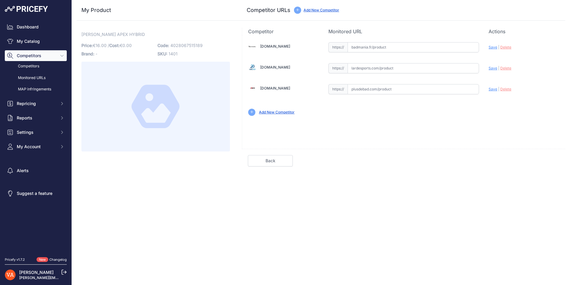
click at [378, 93] on input "text" at bounding box center [414, 89] width 132 height 10
paste input "[URL][DOMAIN_NAME][PERSON_NAME]"
click at [491, 88] on span "Save" at bounding box center [493, 89] width 9 height 4
type input "[URL][DOMAIN_NAME][PERSON_NAME]"
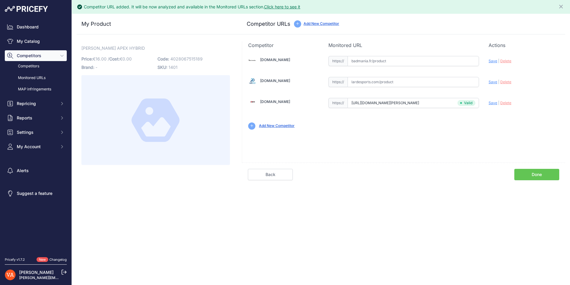
click at [532, 179] on link "Done" at bounding box center [536, 174] width 45 height 11
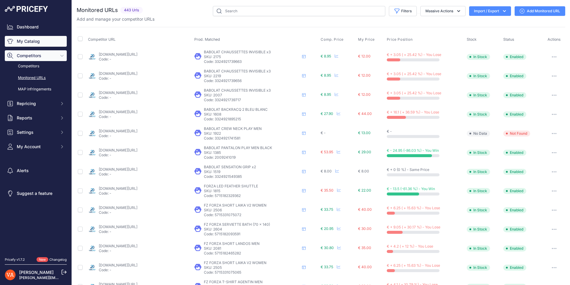
click at [35, 43] on link "My Catalog" at bounding box center [36, 41] width 62 height 11
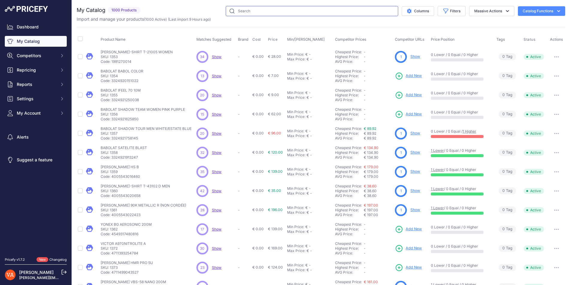
click at [275, 9] on input "text" at bounding box center [312, 11] width 172 height 10
type input "apex"
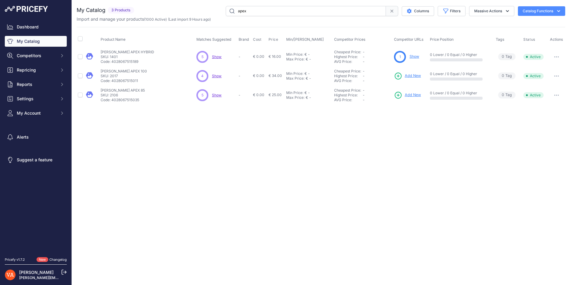
click at [412, 95] on span "Add New" at bounding box center [413, 95] width 16 height 6
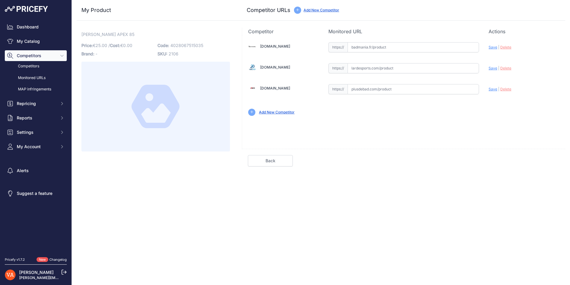
click at [429, 90] on input "text" at bounding box center [414, 89] width 132 height 10
paste input "https://www.plusdebad.com/volant-oliver/3568-oliver-apex-85"
click at [490, 90] on span "Save" at bounding box center [493, 89] width 9 height 4
type input "https://www.plusdebad.com/volant-oliver/3568-oliver-apex-85?prirule_jdsnikfkfjs…"
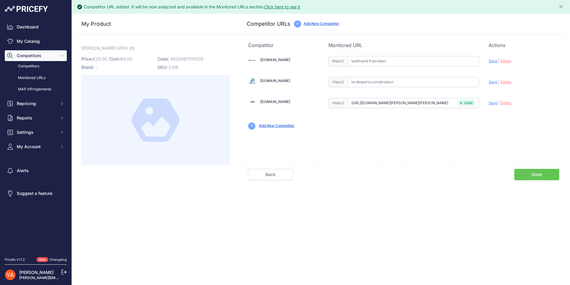
click at [526, 173] on link "Done" at bounding box center [536, 174] width 45 height 11
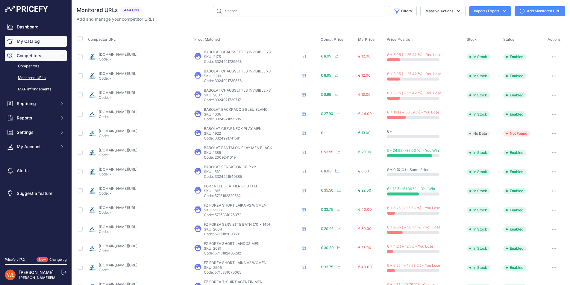
click at [34, 45] on link "My Catalog" at bounding box center [36, 41] width 62 height 11
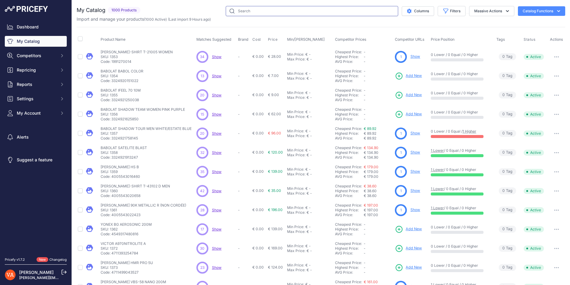
click at [274, 10] on input "text" at bounding box center [312, 11] width 172 height 10
type input "apex"
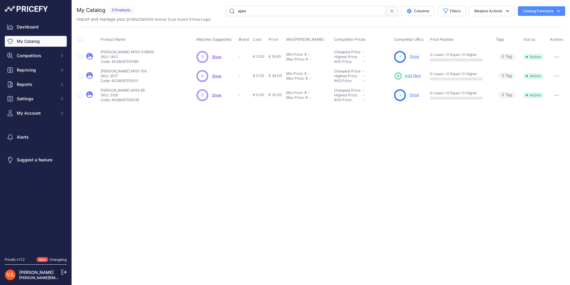
click at [412, 74] on span "Add New" at bounding box center [413, 76] width 16 height 6
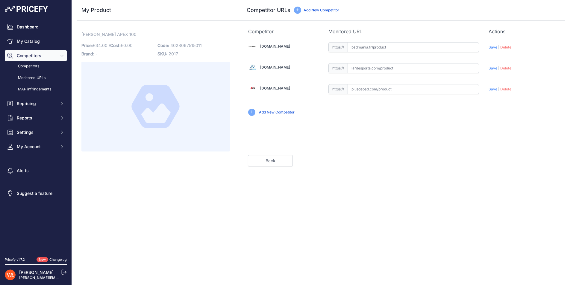
click at [384, 89] on input "text" at bounding box center [414, 89] width 132 height 10
paste input "[URL][DOMAIN_NAME][PERSON_NAME][PERSON_NAME]"
click at [496, 89] on span "Save" at bounding box center [493, 89] width 9 height 4
type input "[URL][DOMAIN_NAME][PERSON_NAME][PERSON_NAME]"
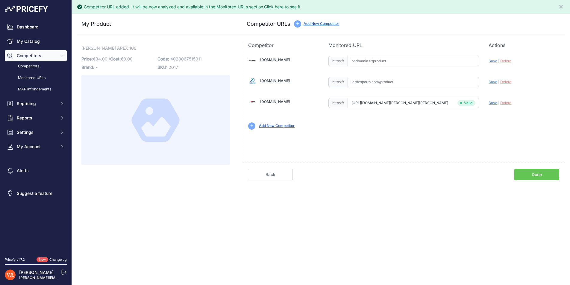
click at [540, 177] on link "Done" at bounding box center [536, 174] width 45 height 11
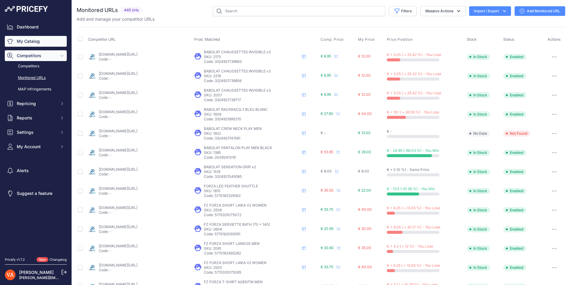
click at [38, 38] on link "My Catalog" at bounding box center [36, 41] width 62 height 11
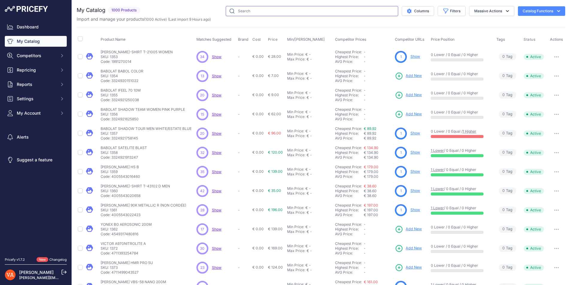
click at [245, 8] on input "text" at bounding box center [312, 11] width 172 height 10
type input "vip"
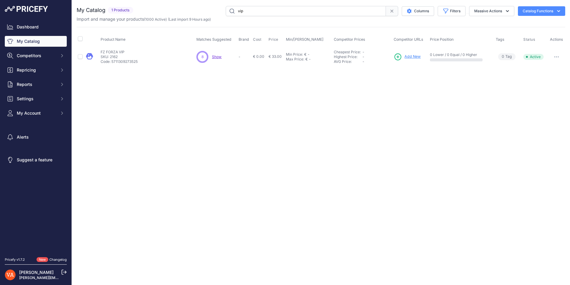
click at [410, 57] on span "Add New" at bounding box center [413, 57] width 16 height 6
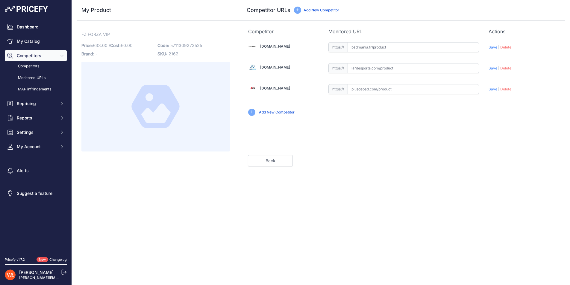
click at [362, 90] on input "text" at bounding box center [414, 89] width 132 height 10
paste input "https://www.plusdebad.com/volant-forza/1110-forza-vip"
click at [491, 89] on span "Save" at bounding box center [493, 89] width 9 height 4
type input "https://www.plusdebad.com/volant-forza/1110-forza-vip?prirule_jdsnikfkfjsd=10273"
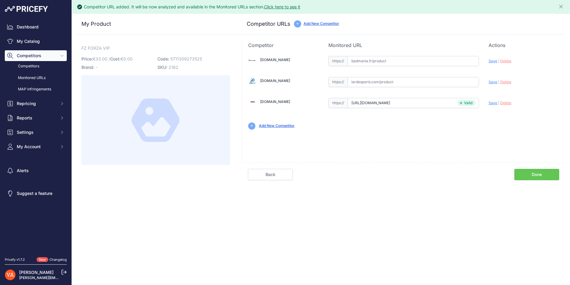
click at [373, 80] on input "text" at bounding box center [414, 82] width 132 height 10
paste input "https://www.lardesports.com/badminton/volant-badminton/plumes/forza/volants-de-…"
click at [495, 82] on span "Save" at bounding box center [493, 82] width 9 height 4
type input "https://www.lardesports.com/badminton/volant-badminton/plumes/forza/volants-de-…"
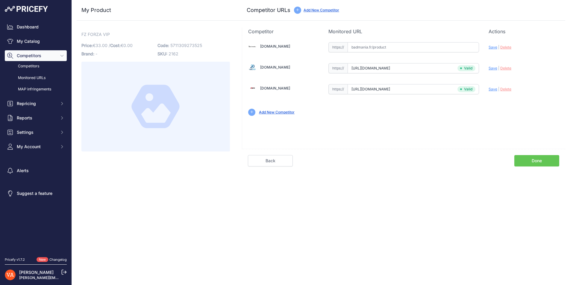
click at [384, 48] on input "text" at bounding box center [414, 47] width 132 height 10
paste input "https://badmania.fr/badminton-vip-vitesse-77-279fp118.html"
click at [489, 49] on span "Save" at bounding box center [493, 47] width 9 height 4
type input "https://badmania.fr/badminton-vip-vitesse-77-279fp118.html?prirule_jdsnikfkfjsd…"
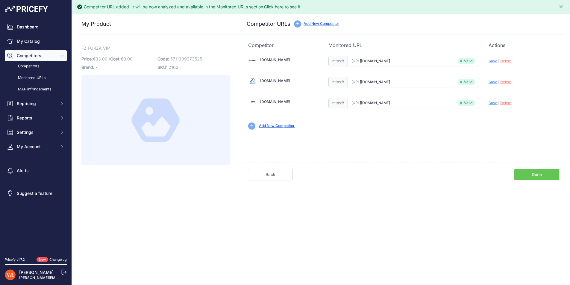
click at [536, 175] on link "Done" at bounding box center [536, 174] width 45 height 11
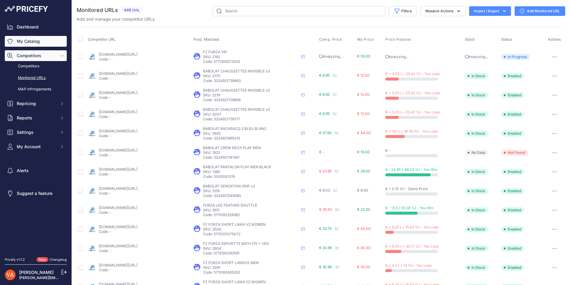
click at [34, 45] on link "My Catalog" at bounding box center [36, 41] width 62 height 11
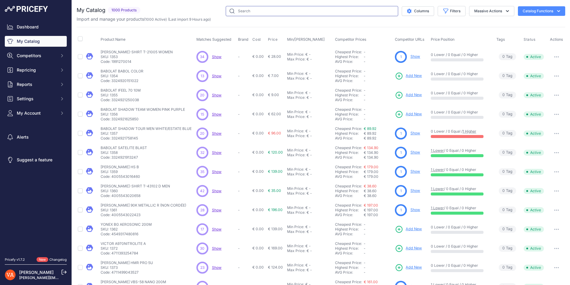
click at [243, 14] on input "text" at bounding box center [312, 11] width 172 height 10
type input "S6000"
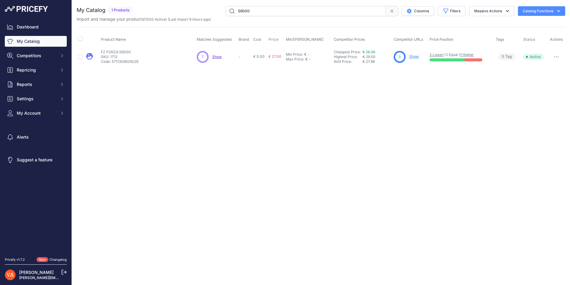
click at [409, 57] on link "Show" at bounding box center [414, 56] width 10 height 4
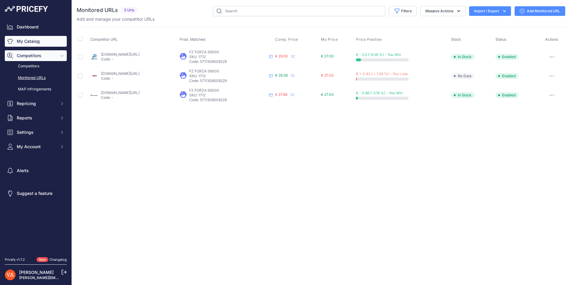
click at [22, 44] on link "My Catalog" at bounding box center [36, 41] width 62 height 11
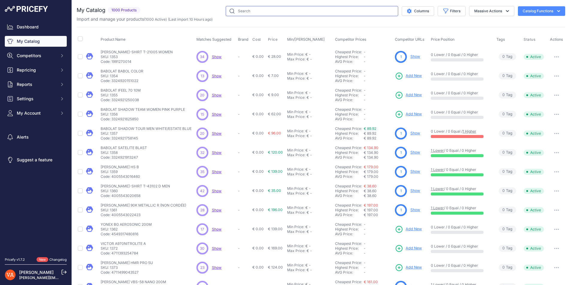
click at [288, 16] on input "text" at bounding box center [312, 11] width 172 height 10
type input "S5000"
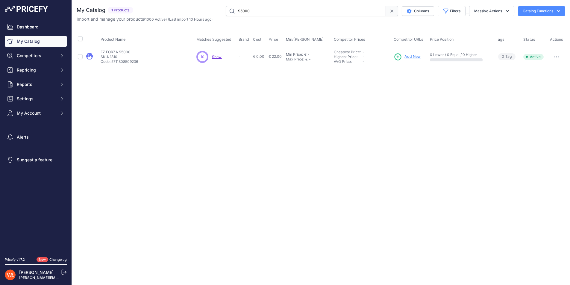
click at [412, 53] on link "Add New" at bounding box center [407, 57] width 27 height 8
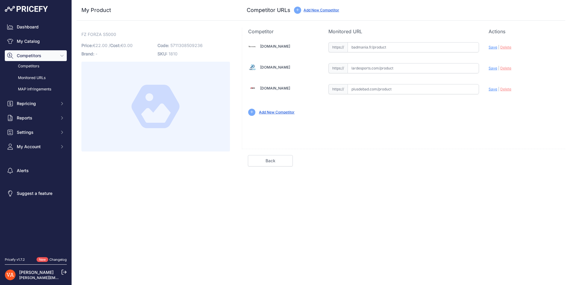
click at [404, 44] on input "text" at bounding box center [414, 47] width 132 height 10
paste input "[URL][DOMAIN_NAME]"
click at [490, 47] on span "Save" at bounding box center [493, 47] width 9 height 4
type input "[URL][DOMAIN_NAME]"
click at [400, 91] on input "text" at bounding box center [414, 89] width 132 height 10
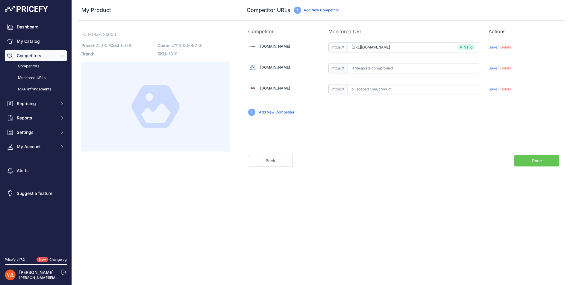
paste input "[URL][DOMAIN_NAME]"
drag, startPoint x: 492, startPoint y: 90, endPoint x: 481, endPoint y: 92, distance: 11.3
click at [492, 90] on span "Save" at bounding box center [493, 89] width 9 height 4
type input "https://www.plusdebad.com/volant-forza/1017-forza-s5000?prirule_jdsnikfkfjsd=10…"
click at [548, 162] on link "Done" at bounding box center [536, 160] width 45 height 11
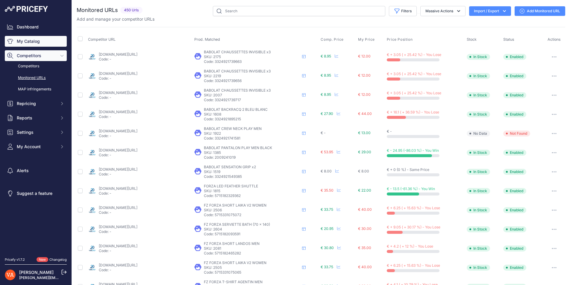
click at [36, 44] on link "My Catalog" at bounding box center [36, 41] width 62 height 11
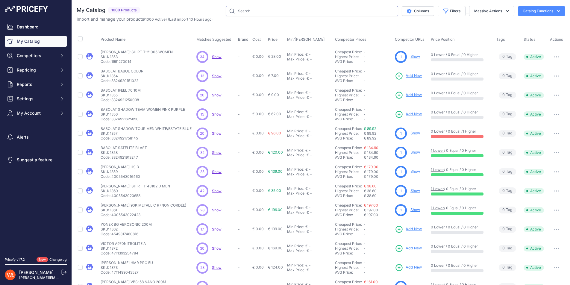
click at [250, 12] on input "text" at bounding box center [312, 11] width 172 height 10
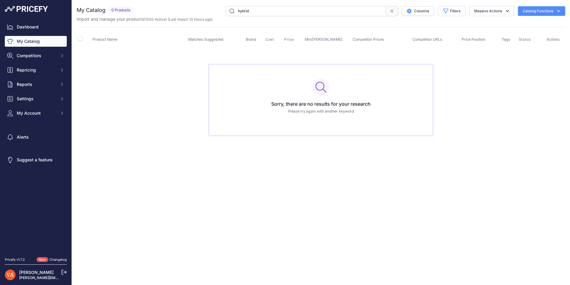
type input "hybrid"
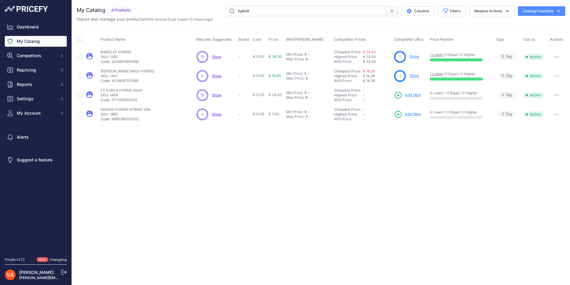
click at [409, 95] on span "Add New" at bounding box center [413, 95] width 16 height 6
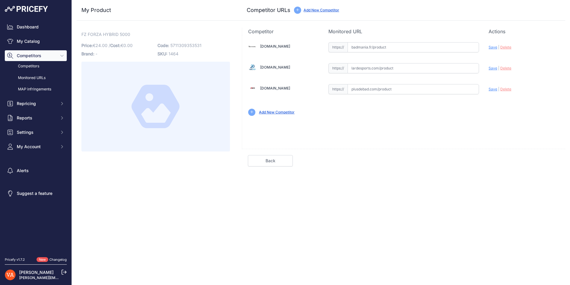
drag, startPoint x: 382, startPoint y: 46, endPoint x: 404, endPoint y: 48, distance: 22.0
click at [382, 46] on input "text" at bounding box center [414, 47] width 132 height 10
paste input "https://badmania.fr/badminton-hybrid-5000-vitesse-77-279fp130.html"
click at [492, 48] on span "Save" at bounding box center [493, 47] width 9 height 4
type input "https://badmania.fr/badminton-hybrid-5000-vitesse-77-279fp130.html?prirule_jdsn…"
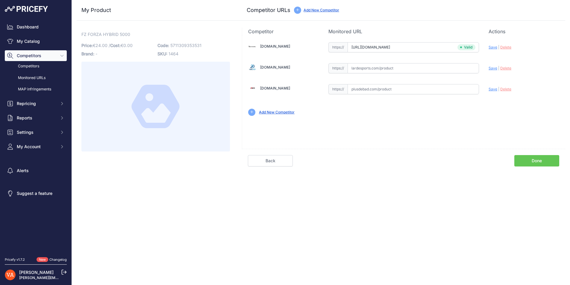
click at [390, 91] on input "text" at bounding box center [414, 89] width 132 height 10
paste input "https://www.plusdebad.com/volant-hybride/3962-forza-hybrid-5000"
click at [489, 86] on div "Update Profile Save | Delete Analyzing" at bounding box center [524, 87] width 71 height 9
click at [491, 88] on span "Save" at bounding box center [493, 89] width 9 height 4
type input "https://www.plusdebad.com/volant-hybride/3962-forza-hybrid-5000?prirule_jdsnikf…"
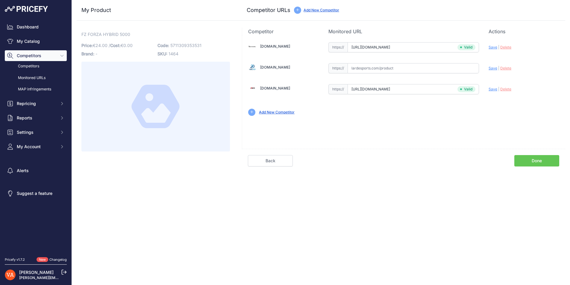
click at [535, 159] on link "Done" at bounding box center [536, 160] width 45 height 11
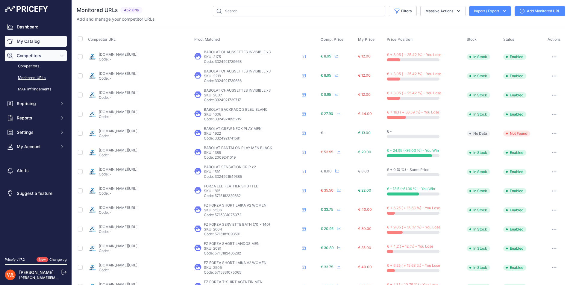
click at [41, 43] on link "My Catalog" at bounding box center [36, 41] width 62 height 11
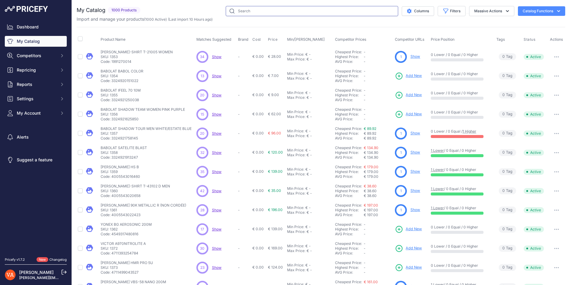
click at [262, 14] on input "text" at bounding box center [312, 11] width 172 height 10
type input "furious"
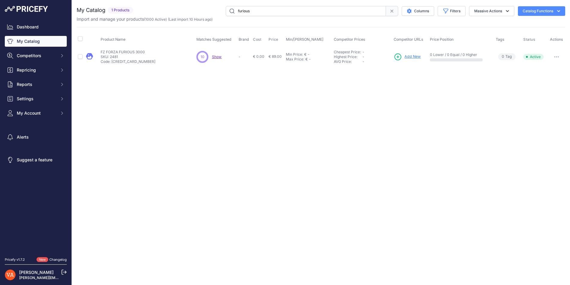
click at [415, 56] on span "Add New" at bounding box center [413, 57] width 16 height 6
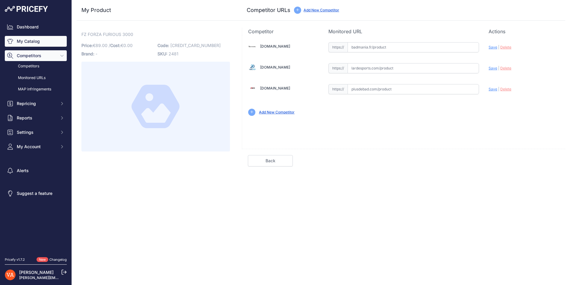
click at [38, 43] on link "My Catalog" at bounding box center [36, 41] width 62 height 11
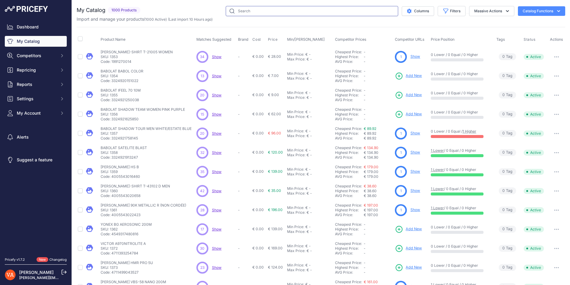
click at [297, 13] on input "text" at bounding box center [312, 11] width 172 height 10
type input "dual tec"
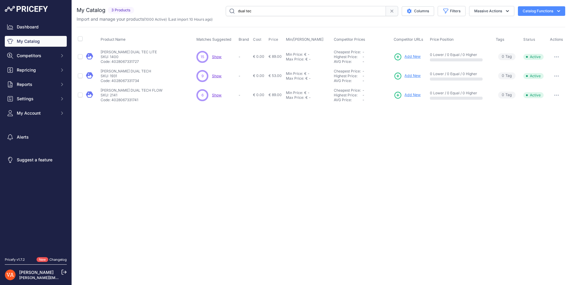
click at [413, 77] on span "Add New" at bounding box center [413, 76] width 16 height 6
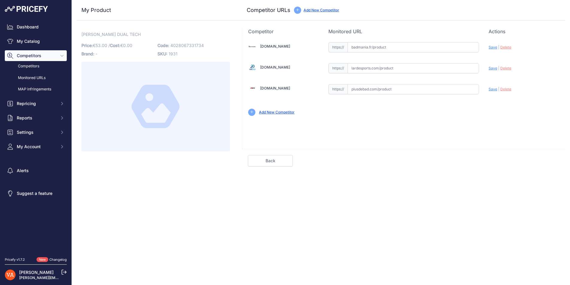
click at [393, 92] on input "text" at bounding box center [414, 89] width 132 height 10
paste input "[URL][DOMAIN_NAME][PERSON_NAME][PERSON_NAME]"
click at [493, 92] on div "Update Profile Save | [GEOGRAPHIC_DATA] Analyzing" at bounding box center [524, 87] width 71 height 9
click at [494, 91] on span "Save" at bounding box center [493, 89] width 9 height 4
type input "[URL][DOMAIN_NAME][PERSON_NAME][PERSON_NAME]"
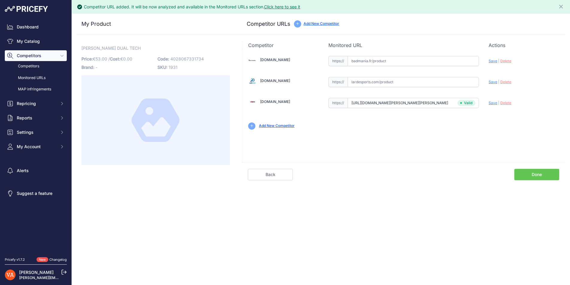
click at [533, 179] on link "Done" at bounding box center [536, 174] width 45 height 11
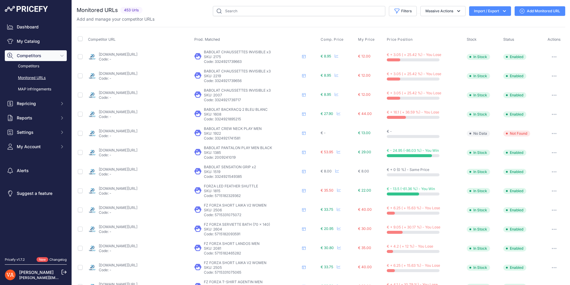
click at [28, 35] on div "Dashboard My Catalog Competitors Competitors Monitored URLs MAP infringements R…" at bounding box center [36, 87] width 62 height 131
click at [27, 40] on link "My Catalog" at bounding box center [36, 41] width 62 height 11
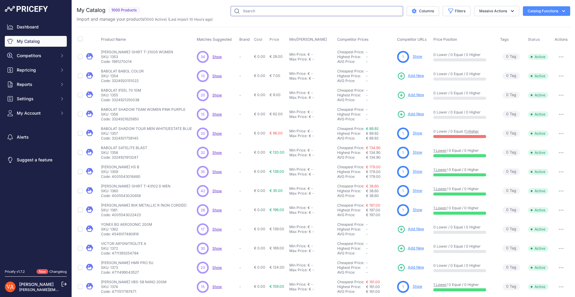
click at [266, 13] on input "text" at bounding box center [317, 11] width 172 height 10
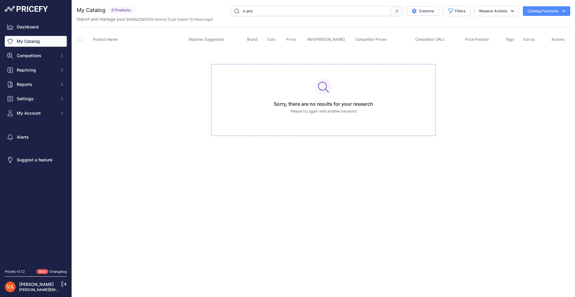
type input "x-pro"
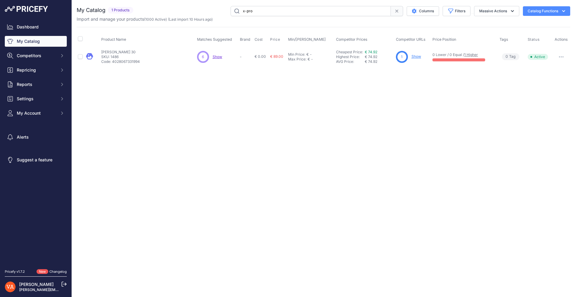
click at [415, 57] on link "Show" at bounding box center [416, 56] width 10 height 4
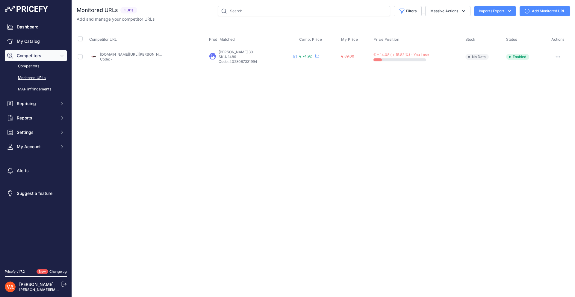
click at [124, 55] on link "plusdebad.com/raquette-oliver/7019-oliver-xpro-30?prirule_jdsnikfkfjsd=10273" at bounding box center [148, 54] width 97 height 4
click at [33, 42] on link "My Catalog" at bounding box center [36, 41] width 62 height 11
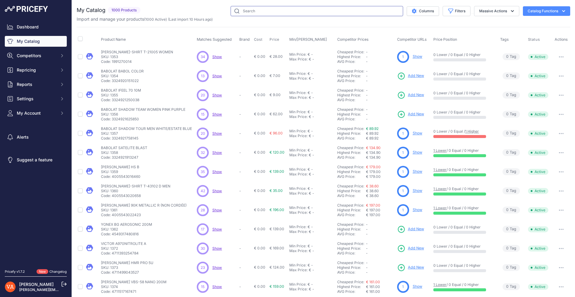
click at [278, 14] on input "text" at bounding box center [317, 11] width 172 height 10
type input "phantom"
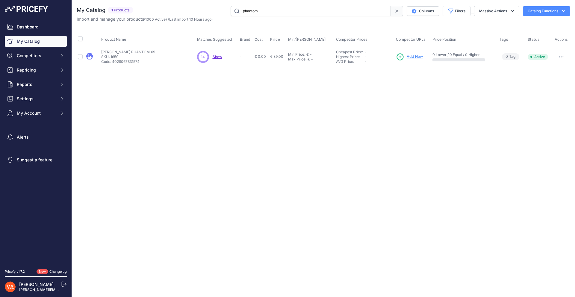
click at [410, 58] on span "Add New" at bounding box center [415, 57] width 16 height 6
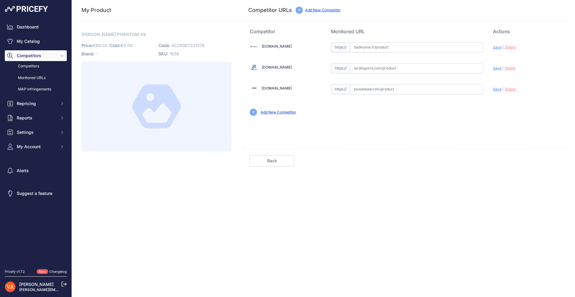
click at [398, 90] on input "text" at bounding box center [416, 89] width 133 height 10
paste input "[URL][DOMAIN_NAME][PERSON_NAME][PERSON_NAME]"
click at [498, 90] on span "Save" at bounding box center [497, 89] width 9 height 4
type input "[URL][DOMAIN_NAME][PERSON_NAME][PERSON_NAME]"
click at [540, 164] on link "Done" at bounding box center [541, 160] width 45 height 11
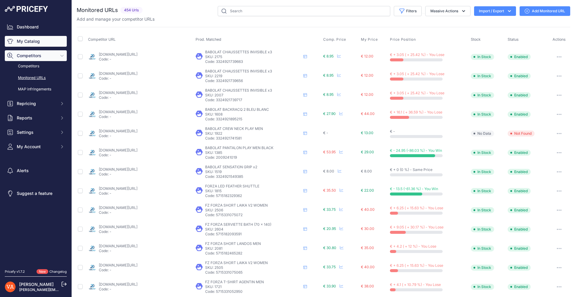
click at [28, 43] on link "My Catalog" at bounding box center [36, 41] width 62 height 11
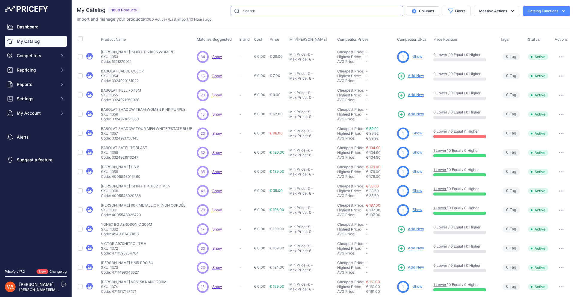
click at [248, 11] on input "text" at bounding box center [317, 11] width 172 height 10
type input "800HT"
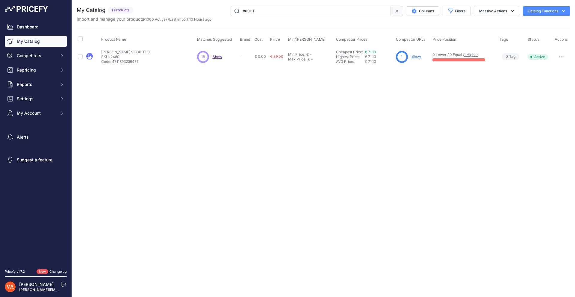
click at [415, 57] on link "Show" at bounding box center [416, 56] width 10 height 4
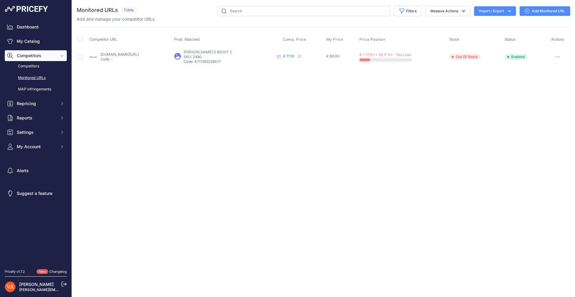
click at [139, 55] on link "[DOMAIN_NAME][URL]" at bounding box center [119, 54] width 39 height 4
click at [41, 45] on link "My Catalog" at bounding box center [36, 41] width 62 height 11
click at [39, 43] on link "My Catalog" at bounding box center [36, 41] width 62 height 11
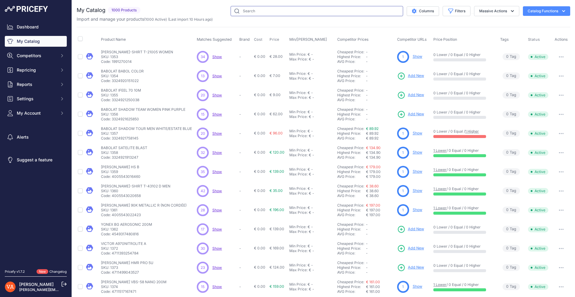
click at [249, 11] on input "text" at bounding box center [317, 11] width 172 height 10
type input "[PERSON_NAME] smash"
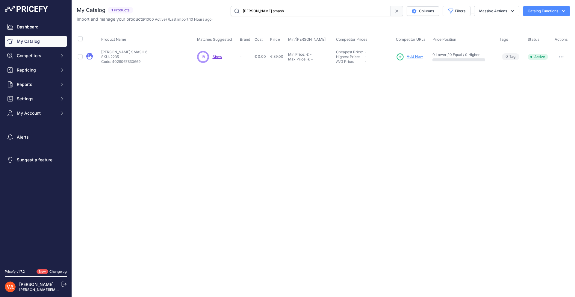
click at [405, 57] on link "Add New" at bounding box center [409, 57] width 27 height 8
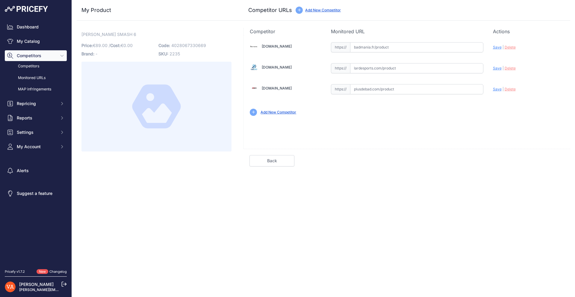
click at [369, 90] on input "text" at bounding box center [416, 89] width 133 height 10
paste input "[URL][DOMAIN_NAME][PERSON_NAME]"
click at [496, 91] on span "Save" at bounding box center [497, 89] width 9 height 4
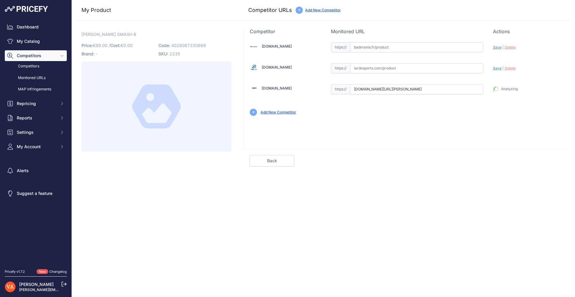
type input "https://www.plusdebad.com/raquette-badminton/9232-oliver-fetter-smash-6?prirule…"
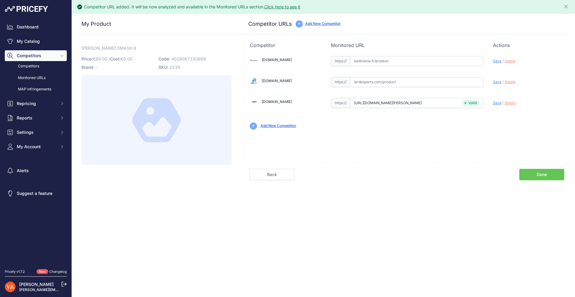
click at [539, 168] on div "Back Done" at bounding box center [406, 172] width 327 height 18
click at [538, 174] on link "Done" at bounding box center [541, 174] width 45 height 11
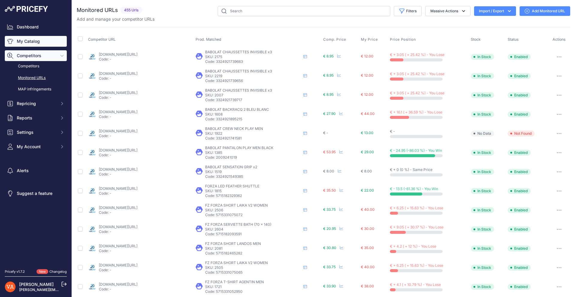
click at [43, 44] on link "My Catalog" at bounding box center [36, 41] width 62 height 11
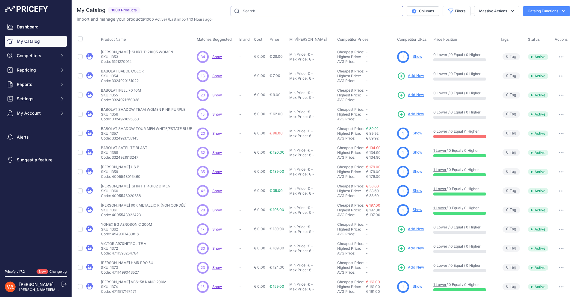
click at [293, 11] on input "text" at bounding box center [317, 11] width 172 height 10
type input "orion"
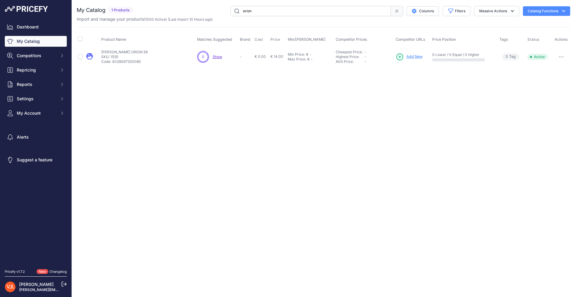
click at [408, 57] on span "Add New" at bounding box center [414, 57] width 16 height 6
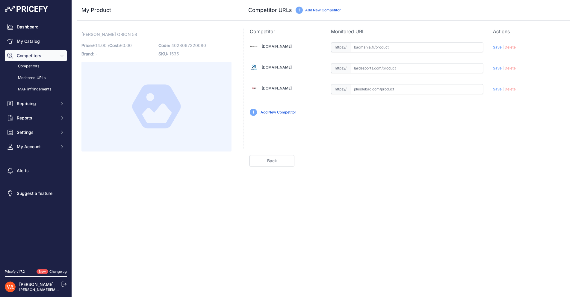
click at [389, 93] on input "text" at bounding box center [416, 89] width 133 height 10
paste input "https://www.plusdebad.com/raquette-oliver/7563-oliver-rs-orion-58"
click at [498, 91] on span "Save" at bounding box center [497, 89] width 9 height 4
type input "https://www.plusdebad.com/raquette-oliver/7563-oliver-rs-orion-58?prirule_jdsni…"
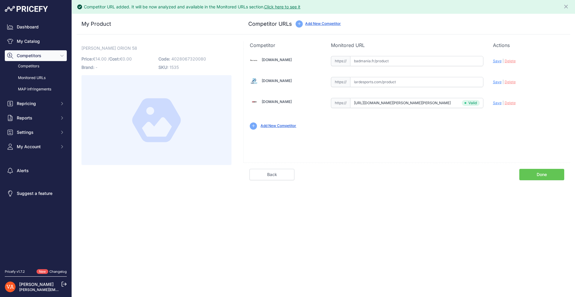
click at [537, 175] on link "Done" at bounding box center [541, 174] width 45 height 11
